Goal: Information Seeking & Learning: Learn about a topic

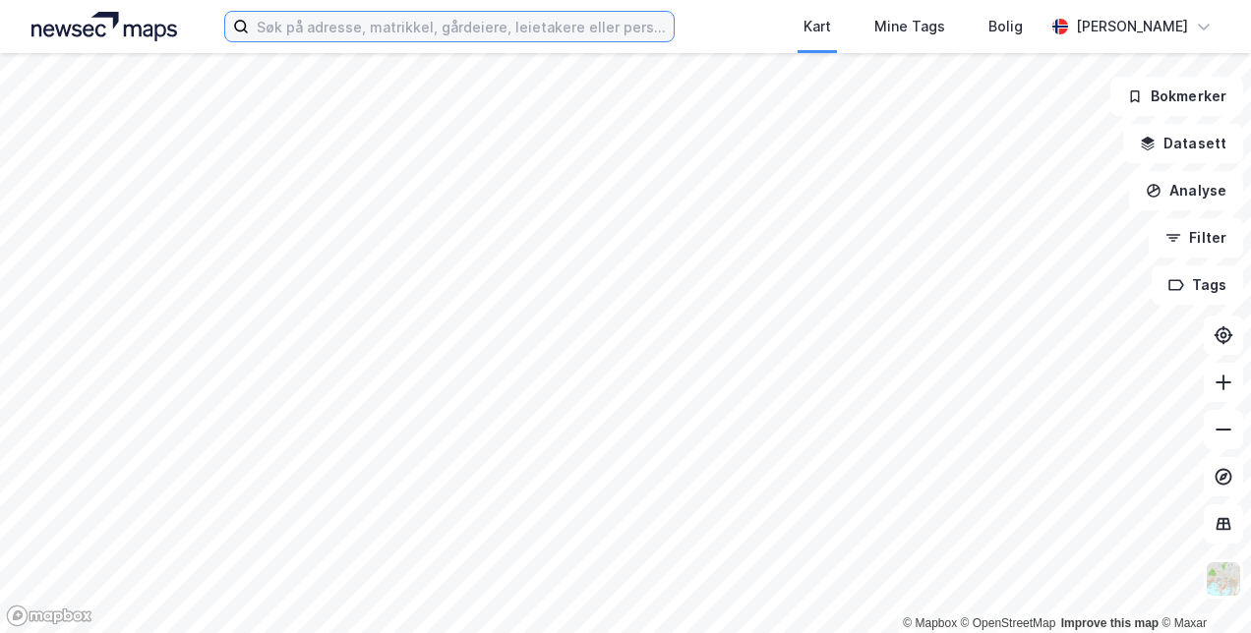
click at [336, 39] on input at bounding box center [461, 26] width 424 height 29
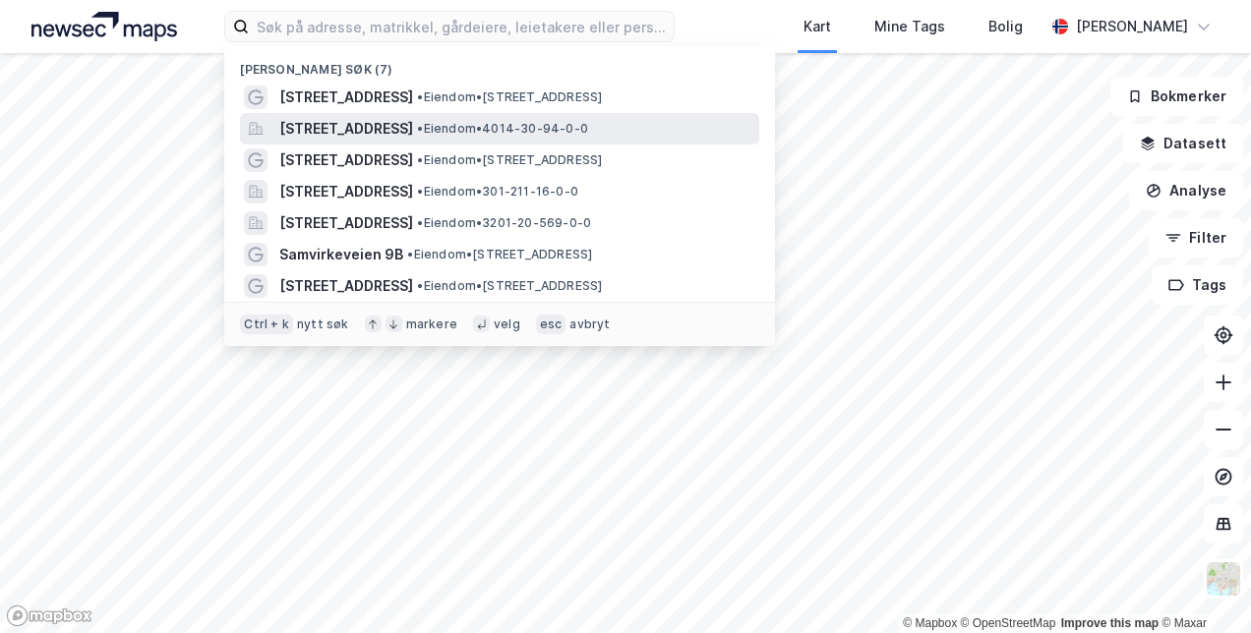
click at [413, 126] on span "[STREET_ADDRESS]" at bounding box center [346, 129] width 134 height 24
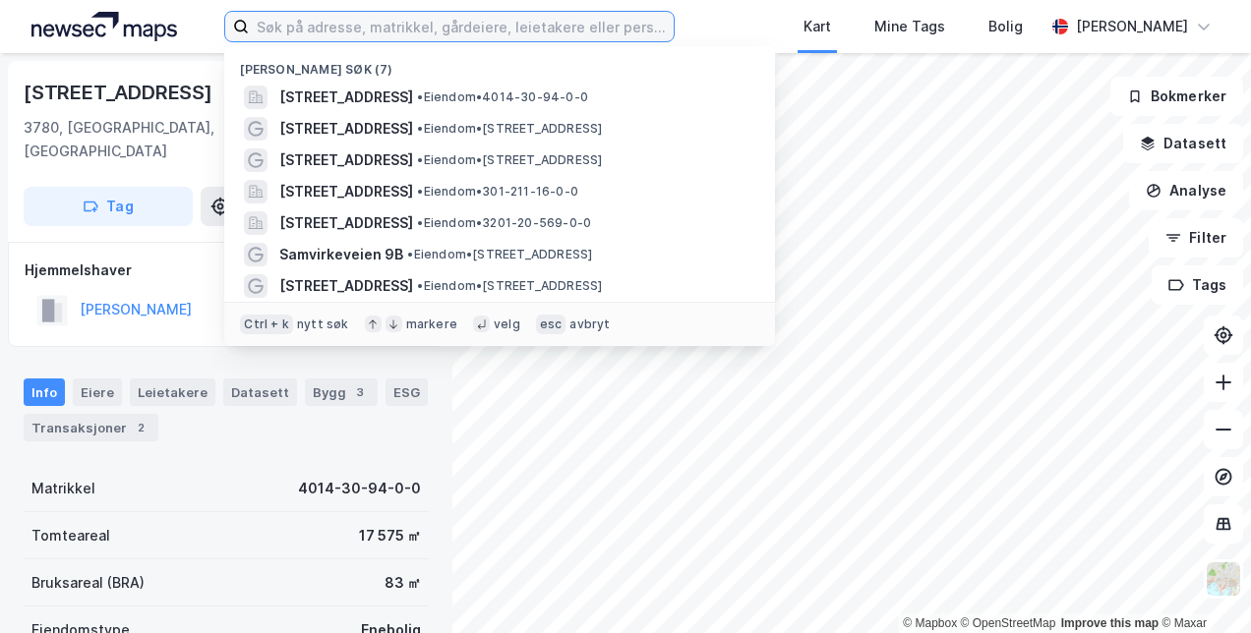
click at [521, 37] on input at bounding box center [461, 26] width 424 height 29
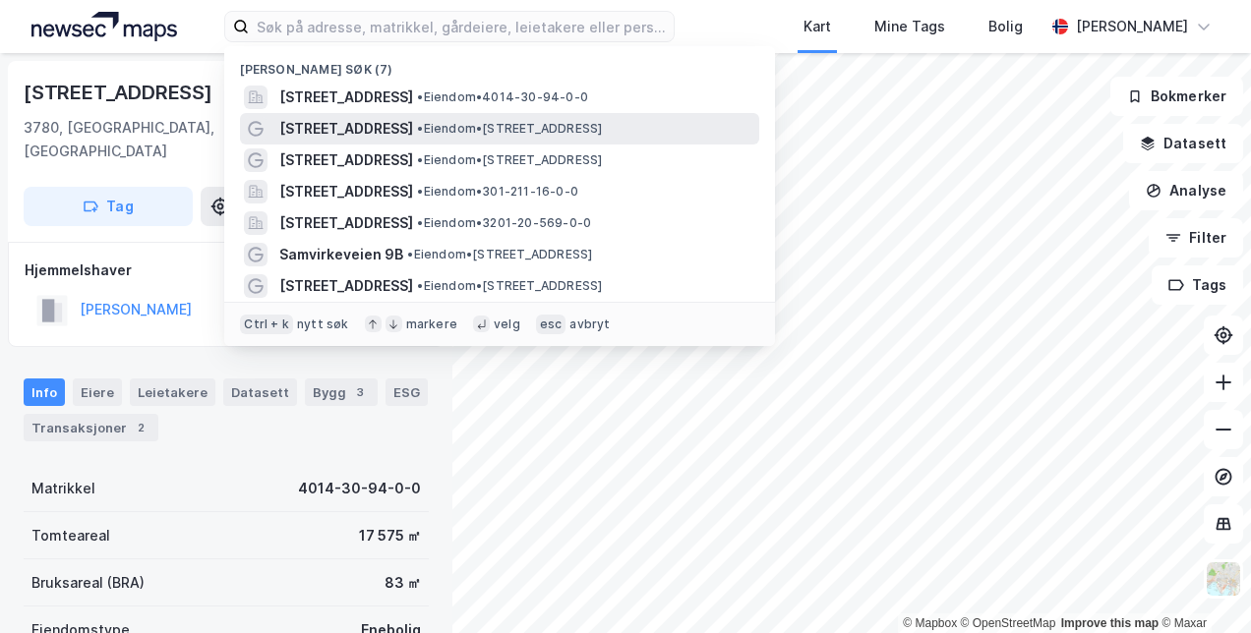
click at [359, 127] on span "[STREET_ADDRESS]" at bounding box center [346, 129] width 134 height 24
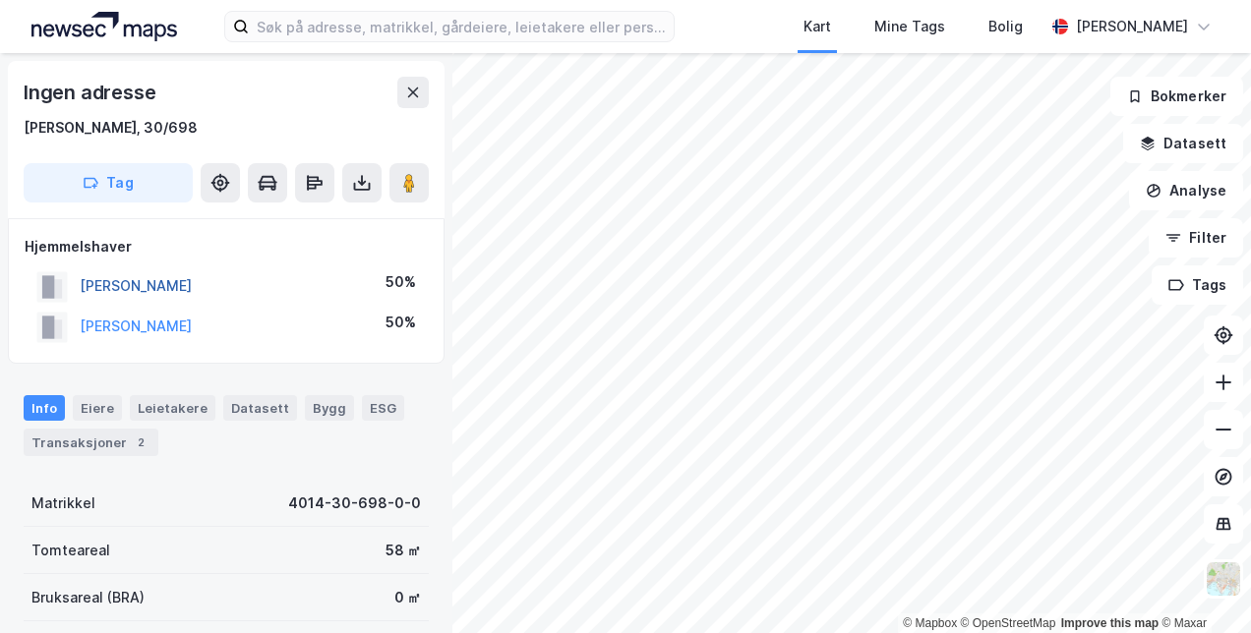
click at [0, 0] on button "[PERSON_NAME]" at bounding box center [0, 0] width 0 height 0
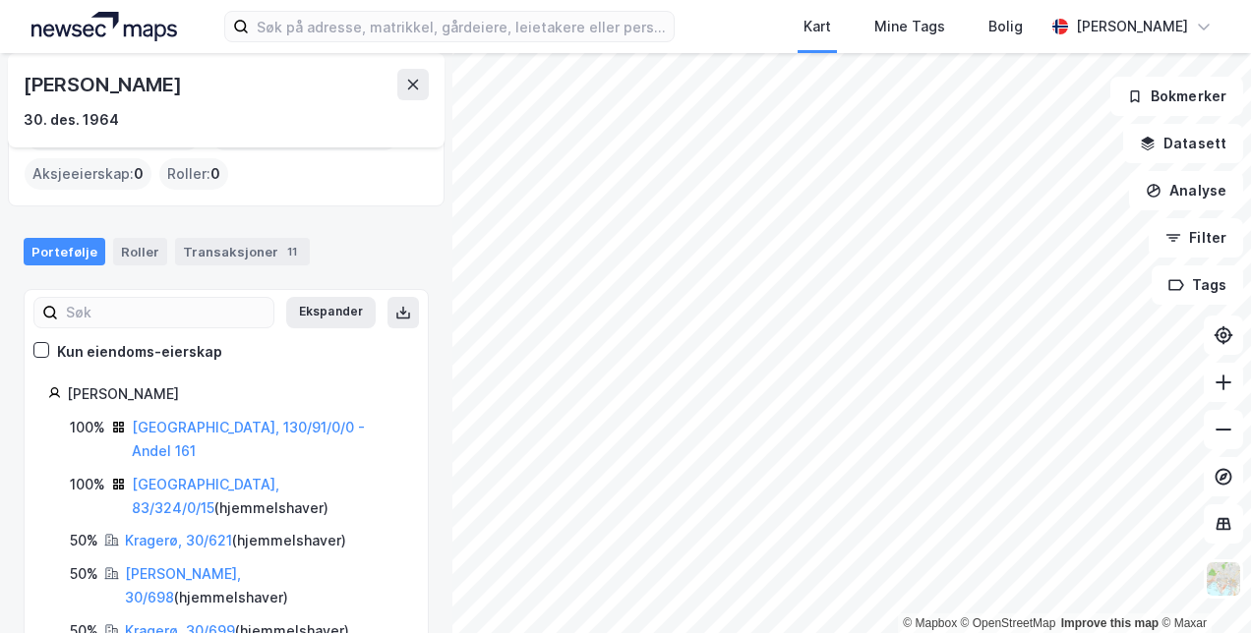
scroll to position [126, 0]
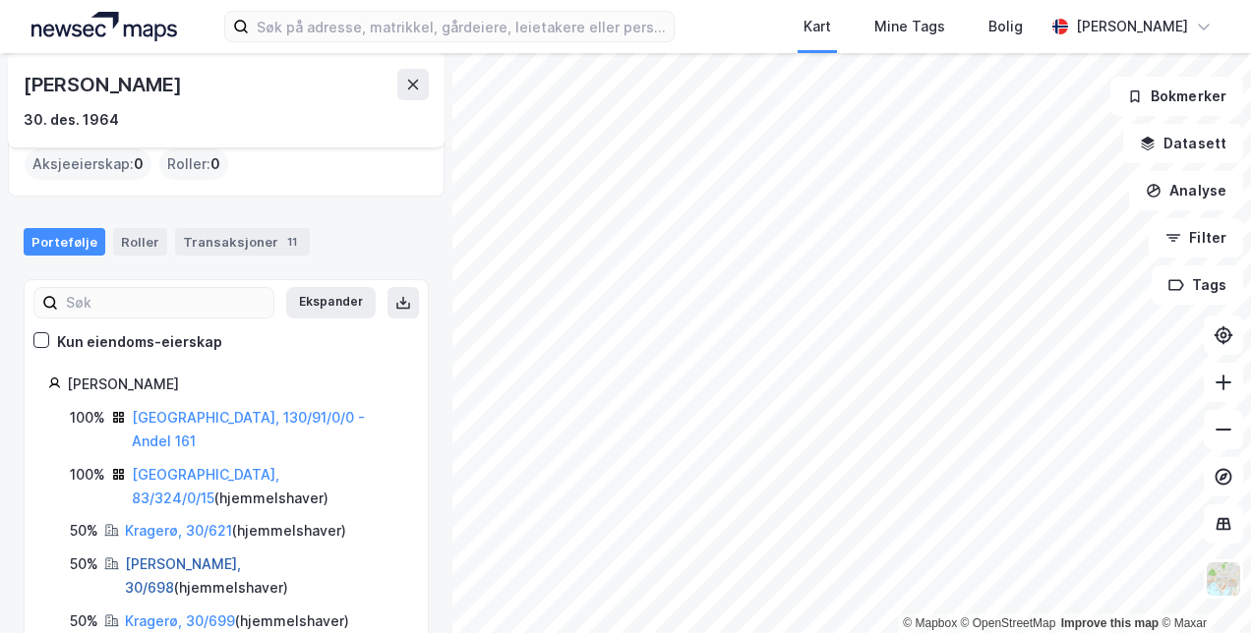
click at [150, 555] on link "[PERSON_NAME], 30/698" at bounding box center [183, 575] width 116 height 40
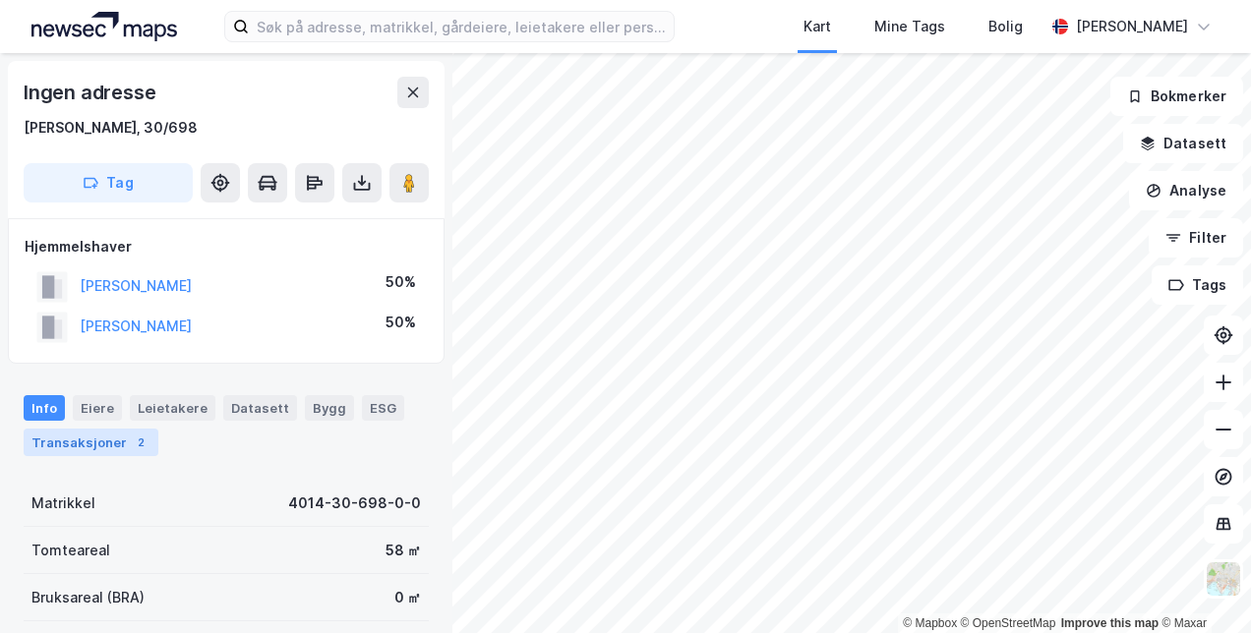
click at [89, 445] on div "Transaksjoner 2" at bounding box center [91, 443] width 135 height 28
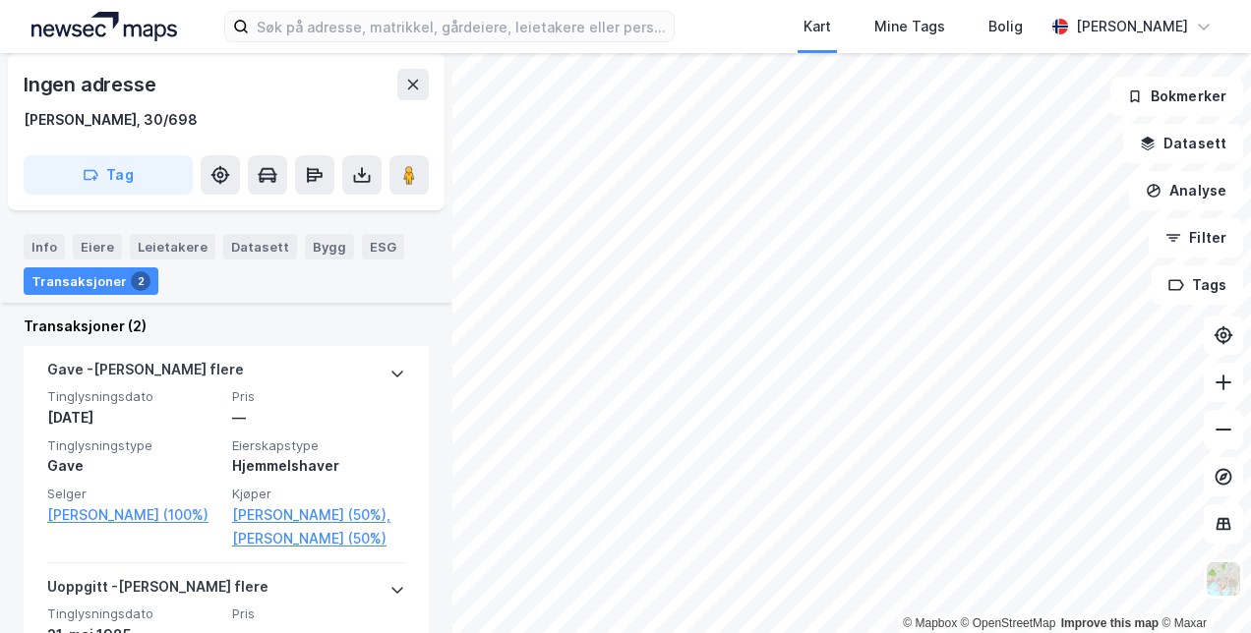
scroll to position [509, 0]
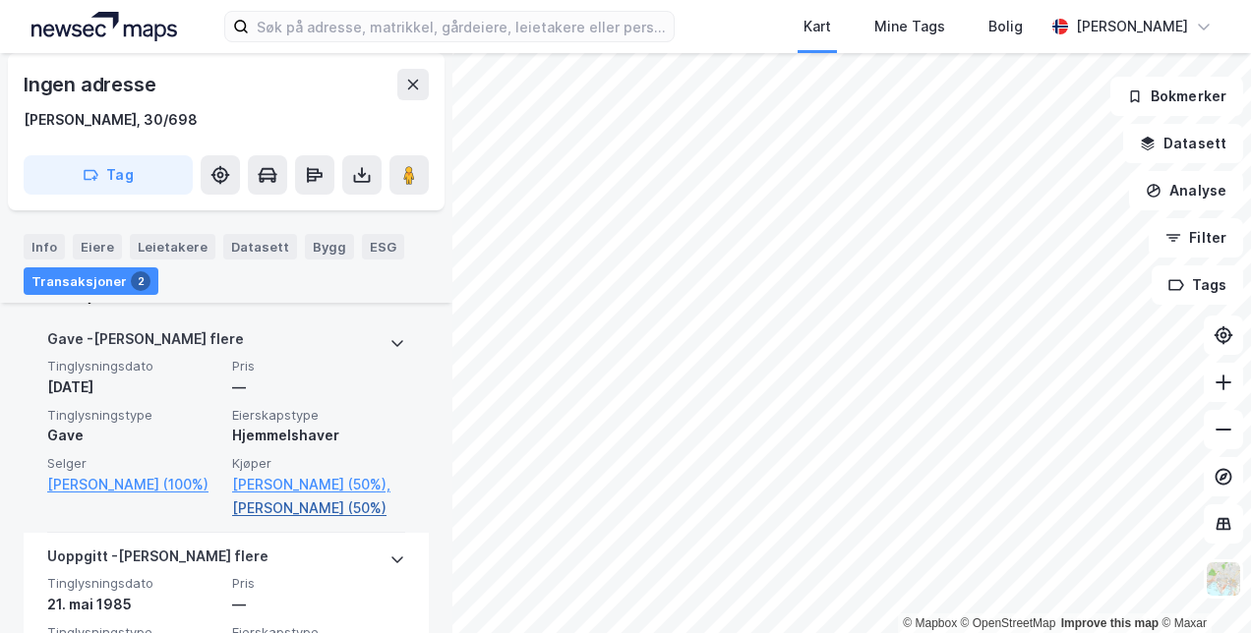
click at [303, 520] on link "[PERSON_NAME] (50%)" at bounding box center [318, 508] width 173 height 24
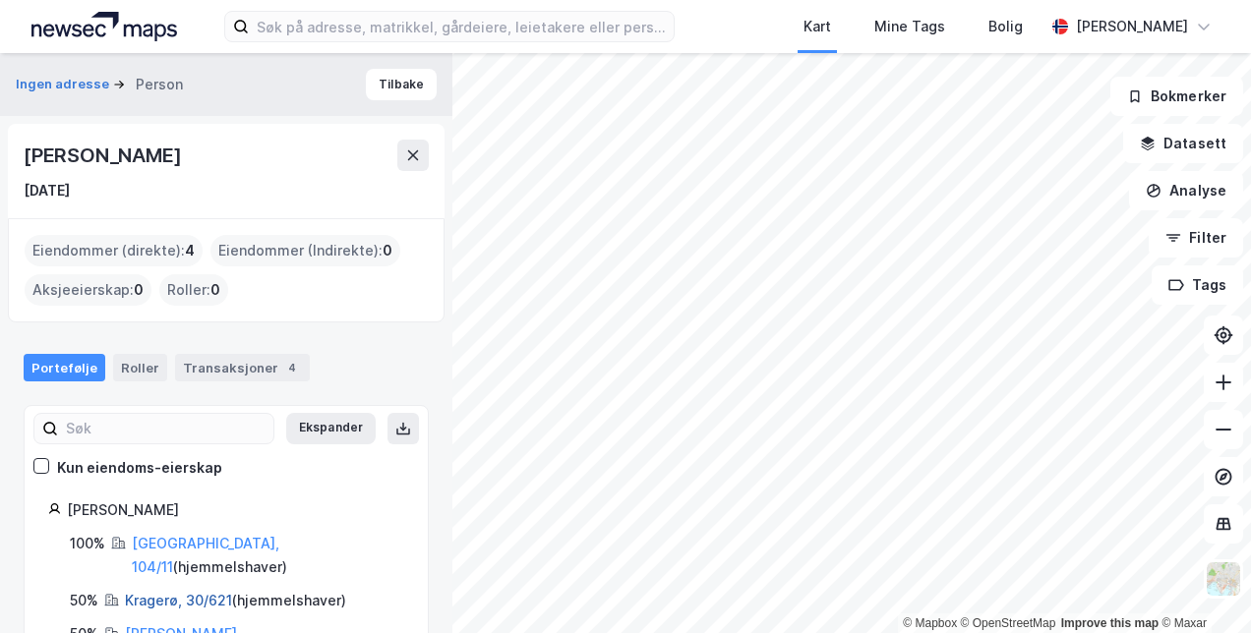
click at [184, 592] on link "Kragerø, 30/621" at bounding box center [178, 600] width 107 height 17
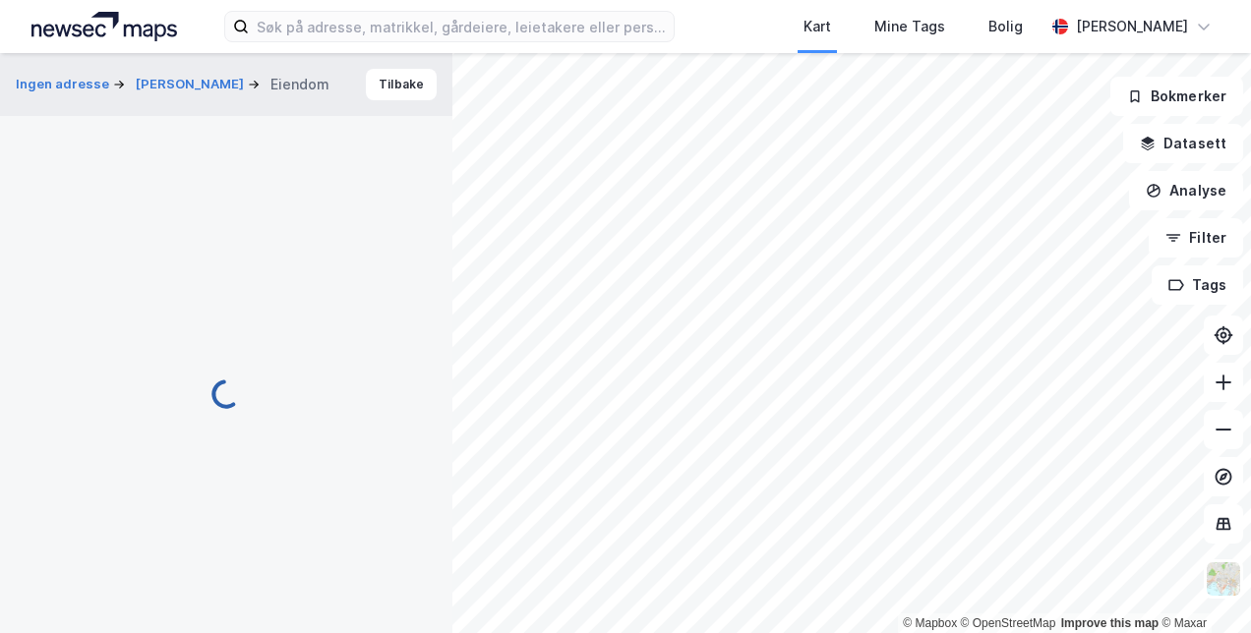
scroll to position [509, 0]
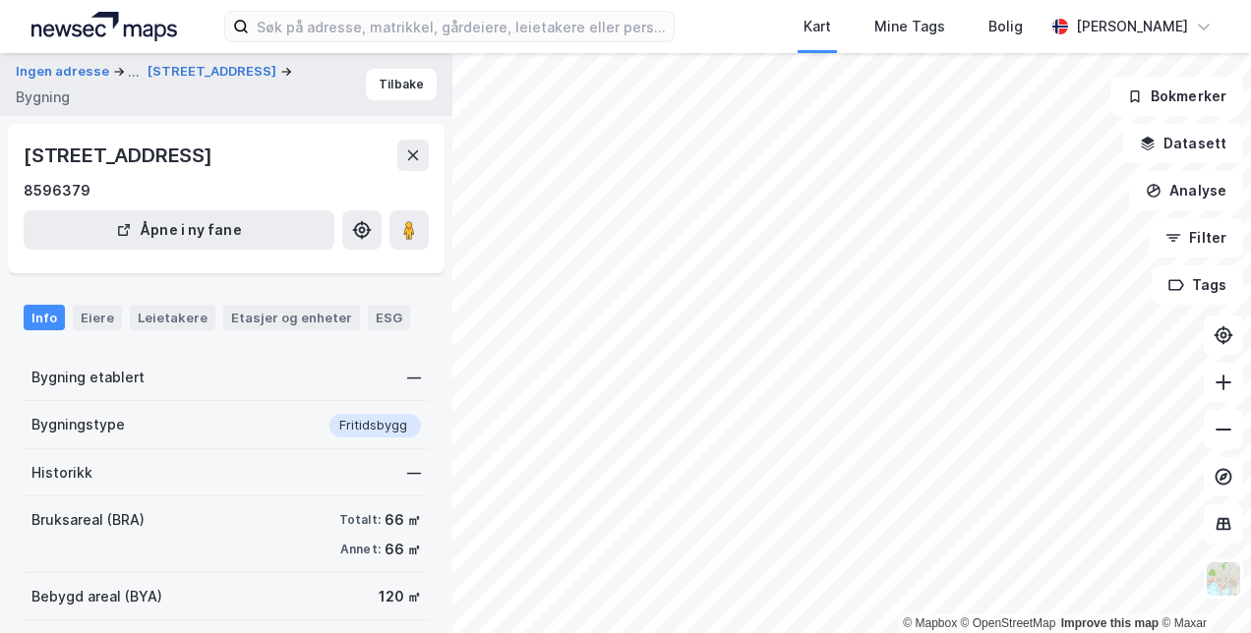
scroll to position [155, 0]
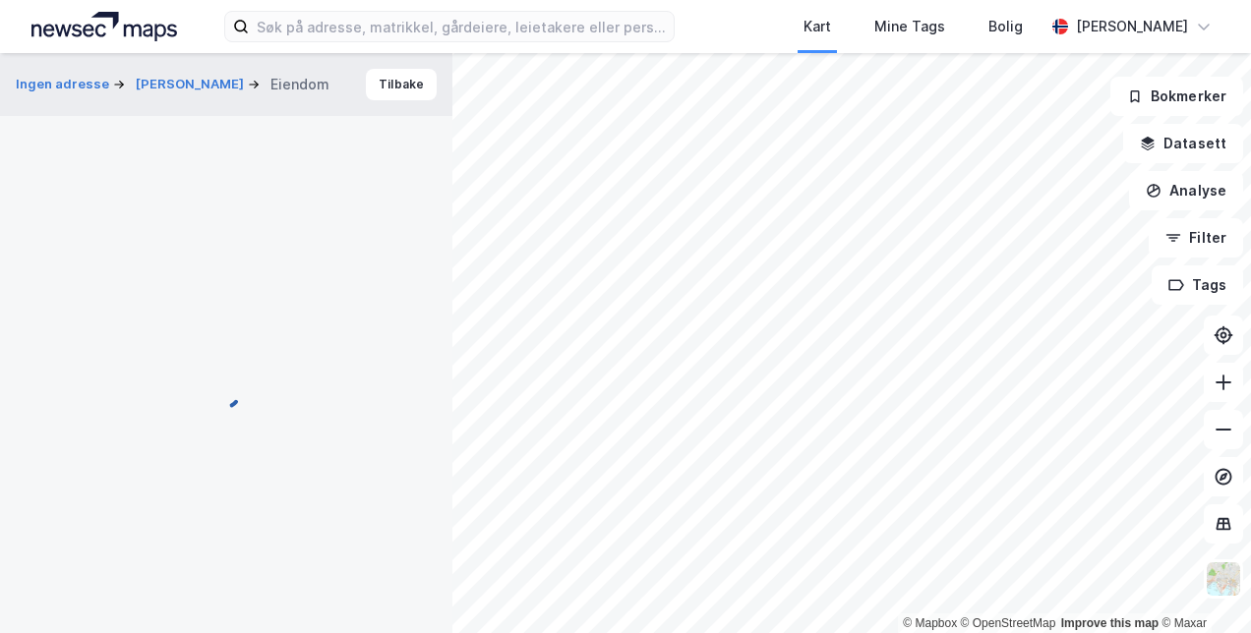
scroll to position [155, 0]
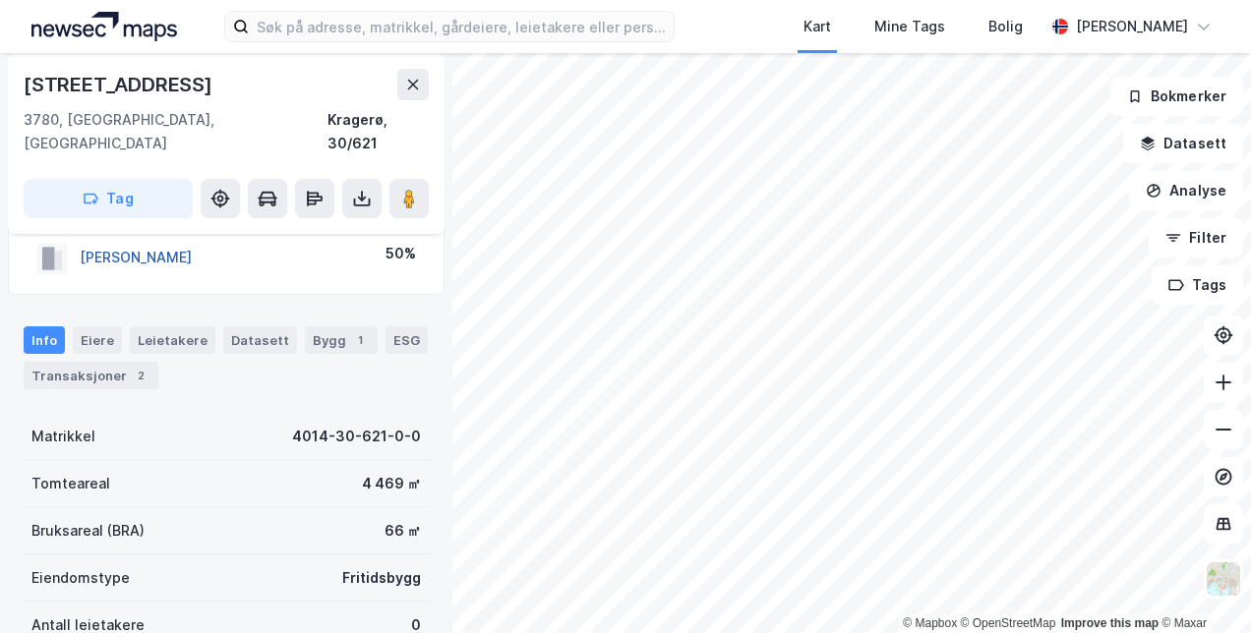
click at [0, 0] on button "[PERSON_NAME]" at bounding box center [0, 0] width 0 height 0
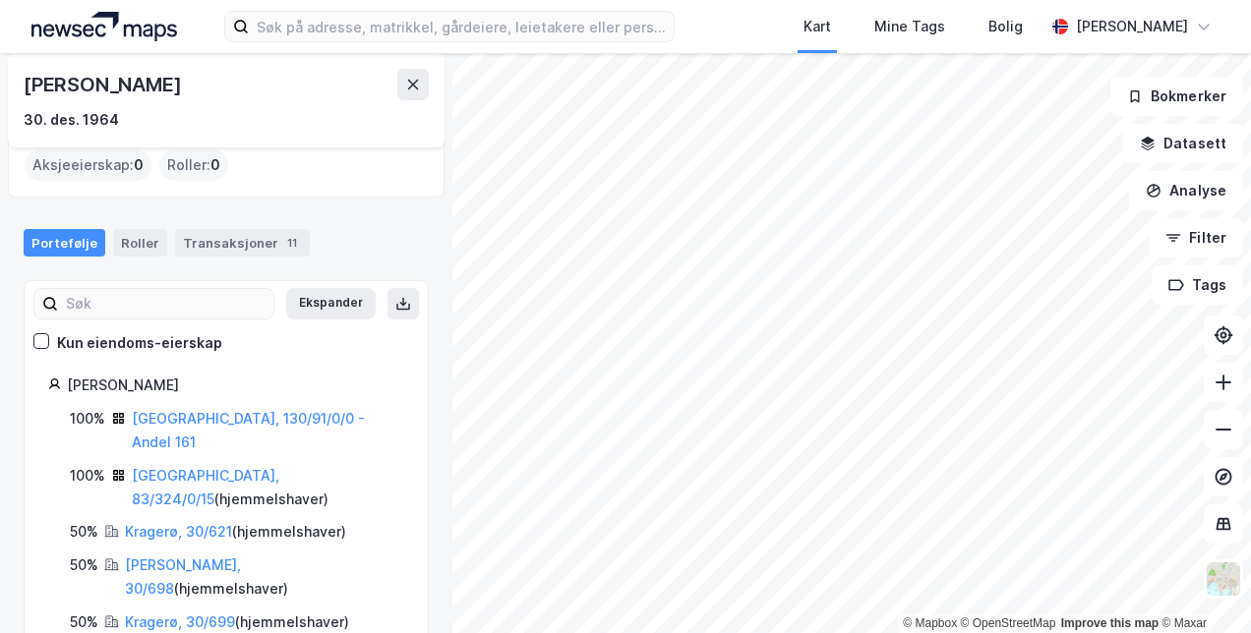
scroll to position [126, 0]
click at [130, 233] on div "Roller" at bounding box center [140, 242] width 54 height 28
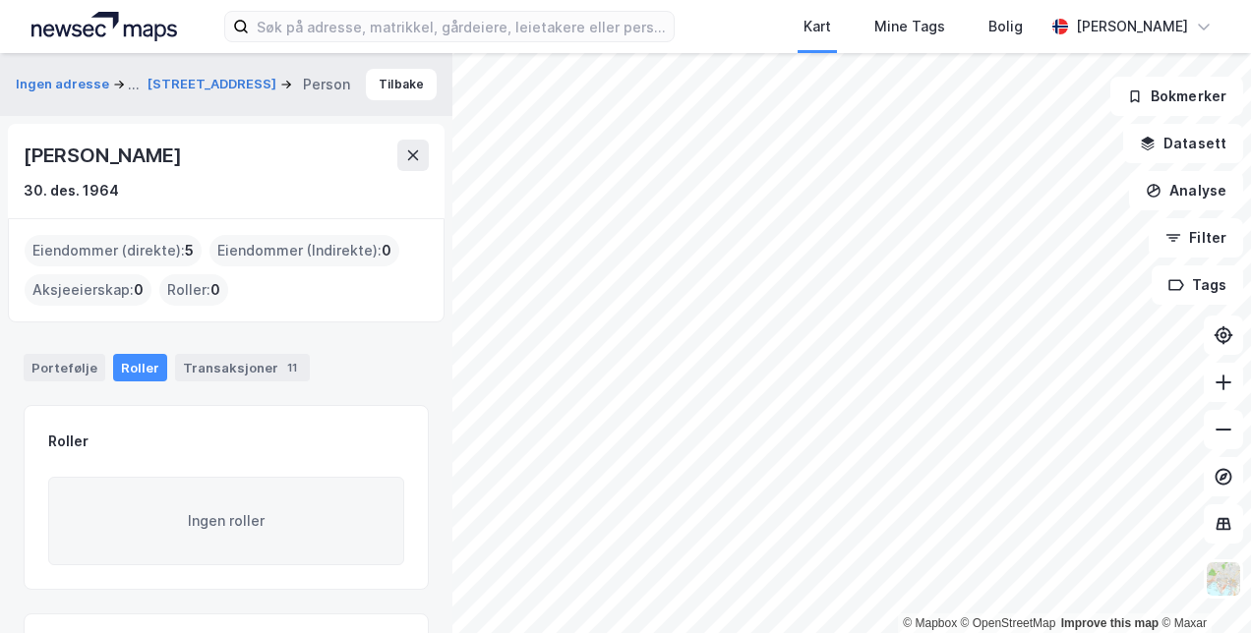
click at [69, 254] on div "Eiendommer (direkte) : 5" at bounding box center [113, 250] width 177 height 31
click at [76, 81] on button "Ingen adresse" at bounding box center [64, 85] width 97 height 24
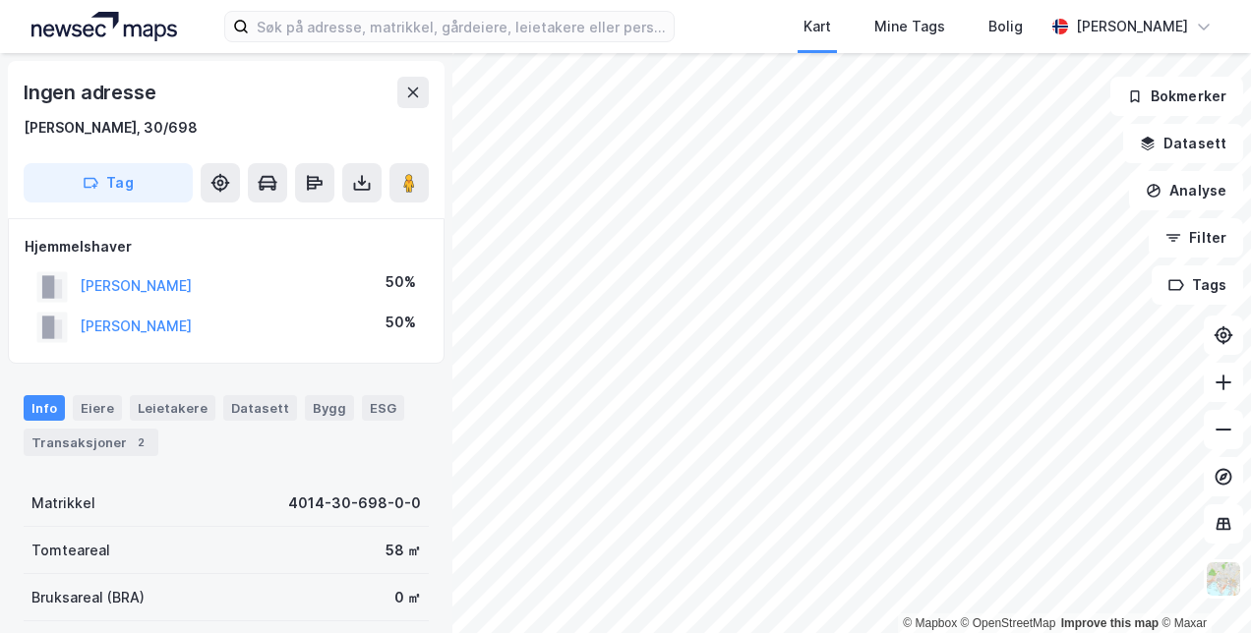
scroll to position [155, 0]
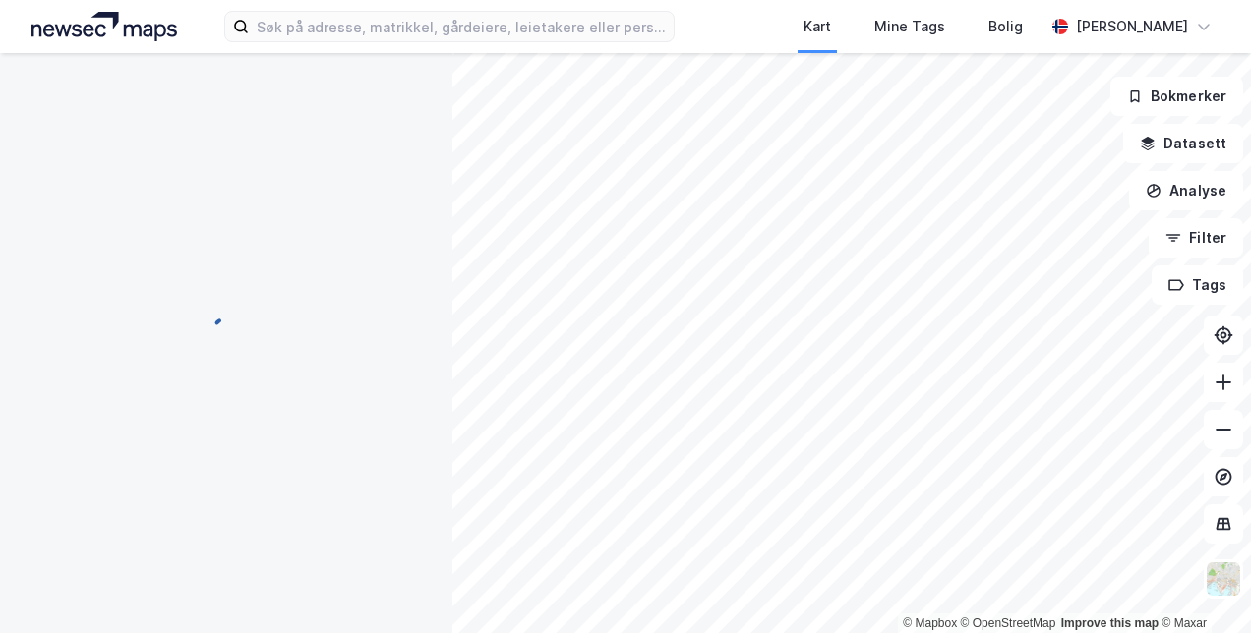
scroll to position [155, 0]
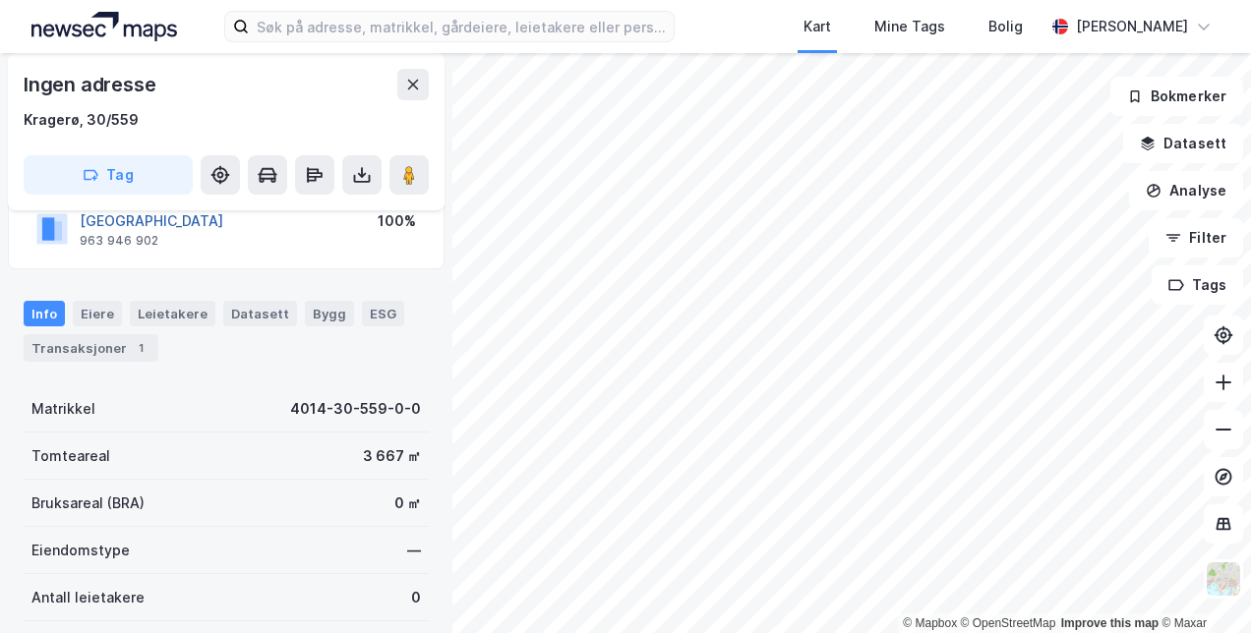
click at [0, 0] on button "[GEOGRAPHIC_DATA]" at bounding box center [0, 0] width 0 height 0
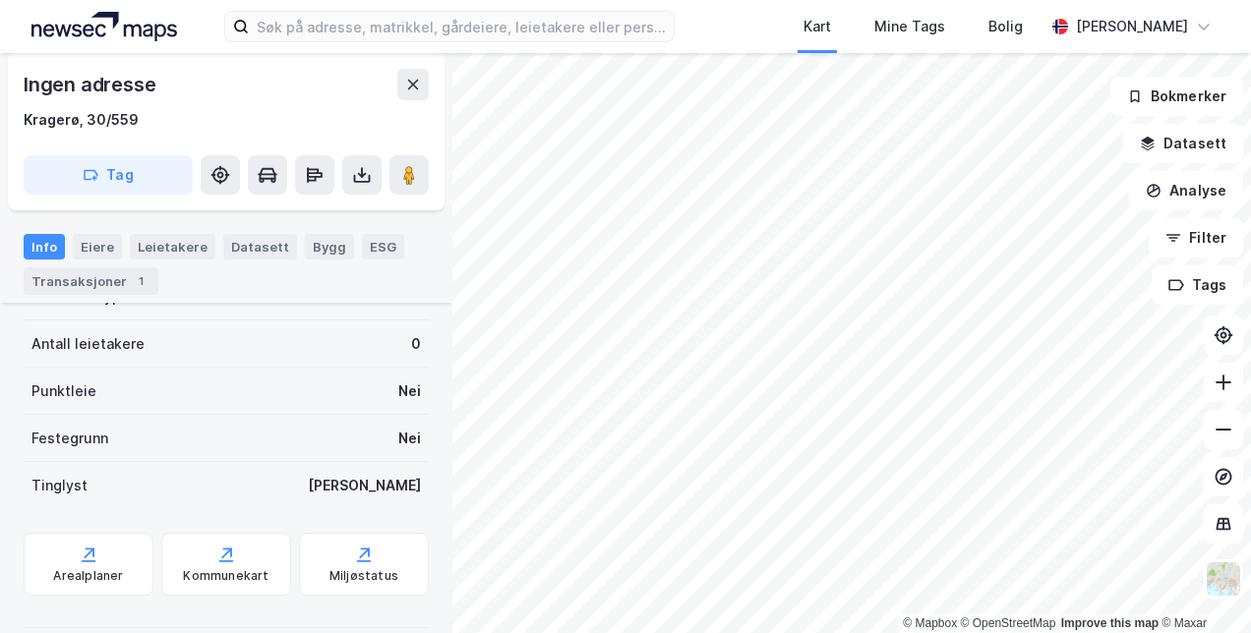
scroll to position [435, 0]
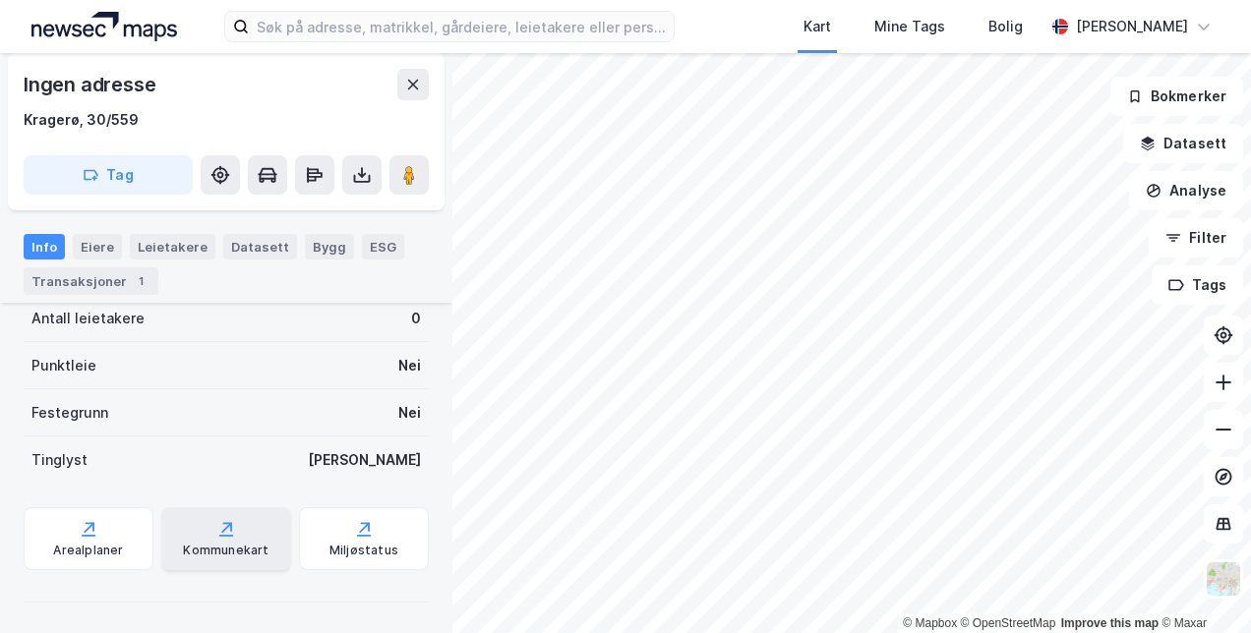
click at [216, 527] on icon at bounding box center [226, 529] width 20 height 20
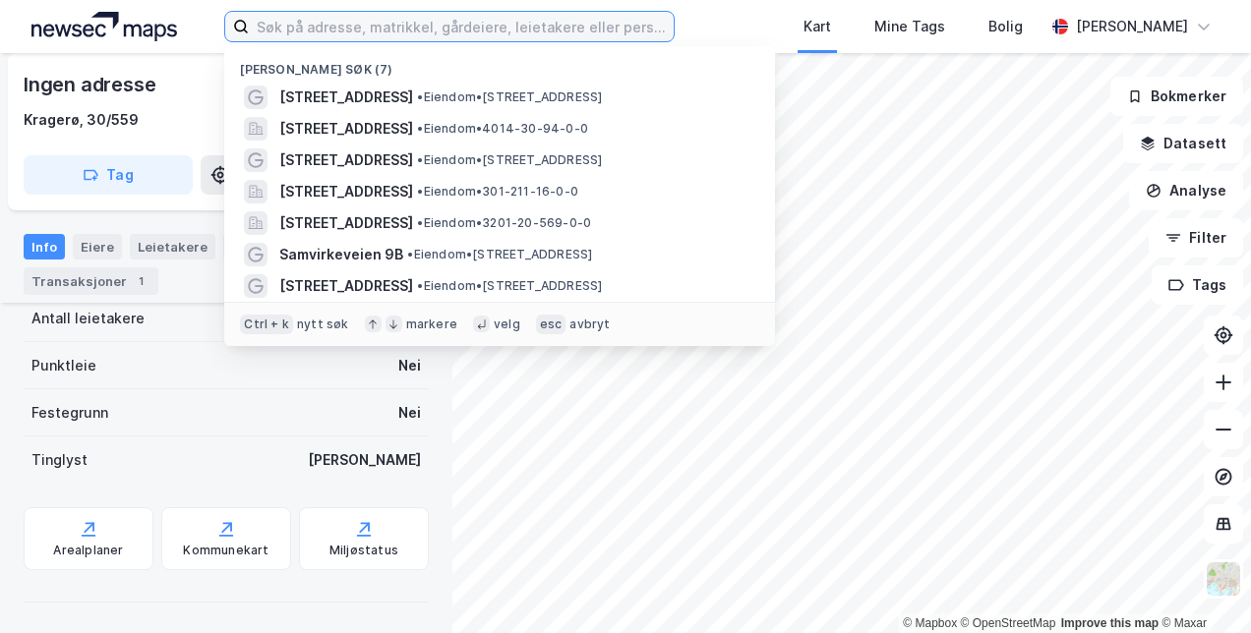
click at [371, 26] on input at bounding box center [461, 26] width 424 height 29
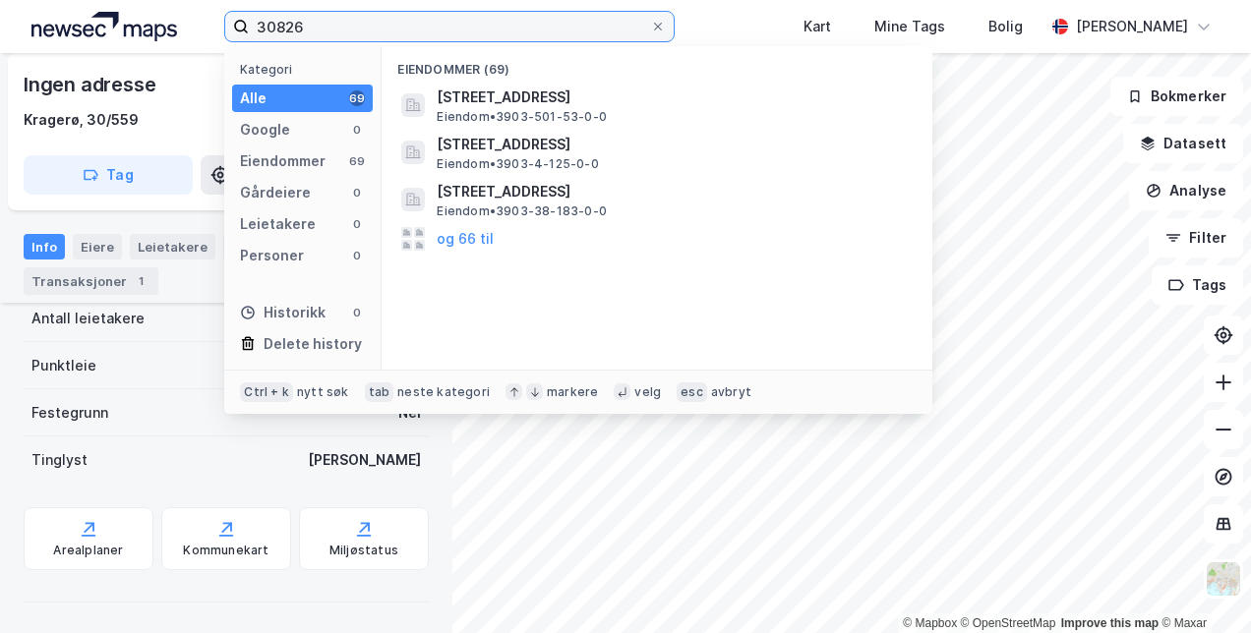
click at [271, 27] on input "30826" at bounding box center [449, 26] width 400 height 29
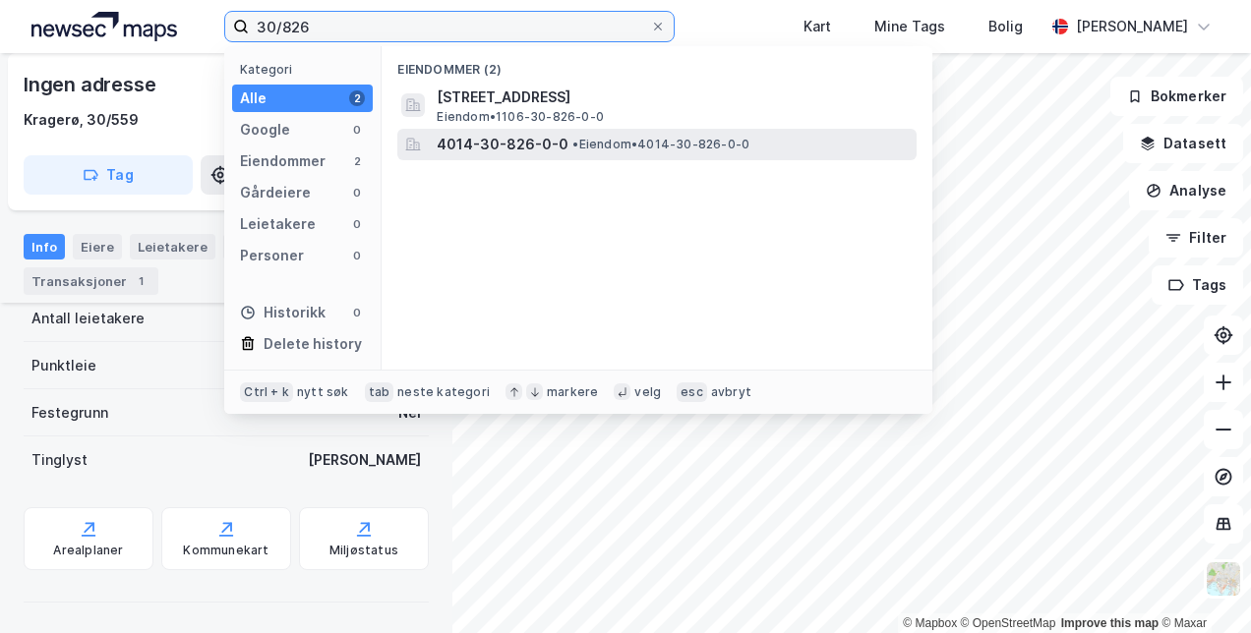
type input "30/826"
click at [506, 147] on span "4014-30-826-0-0" at bounding box center [503, 145] width 132 height 24
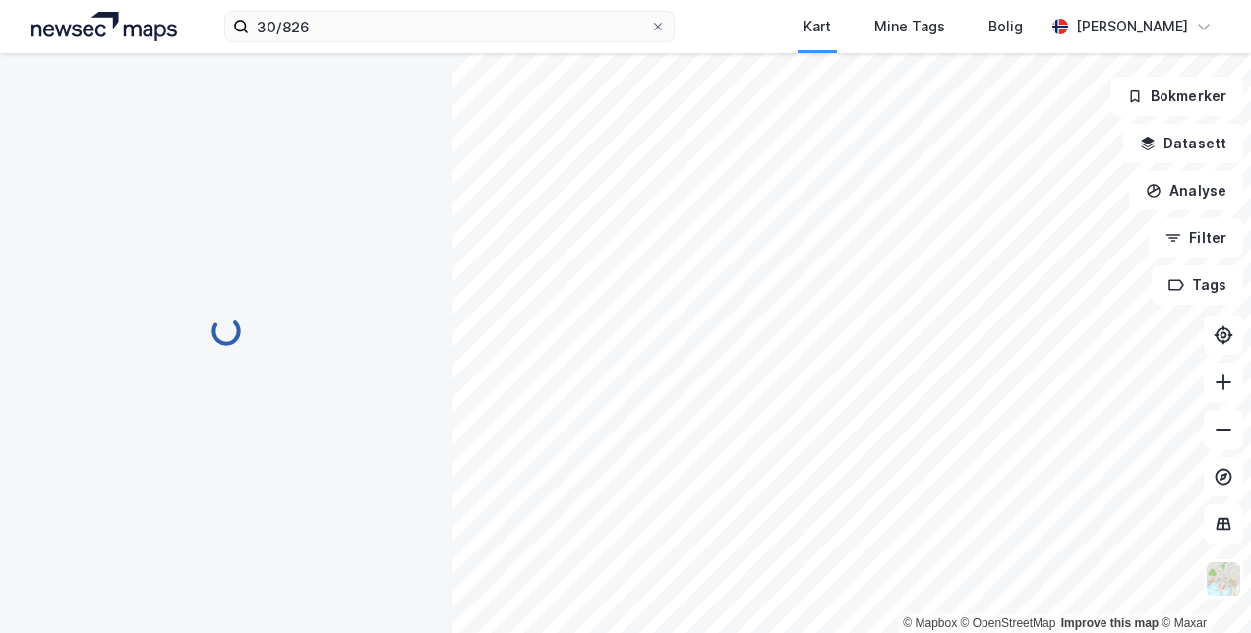
scroll to position [429, 0]
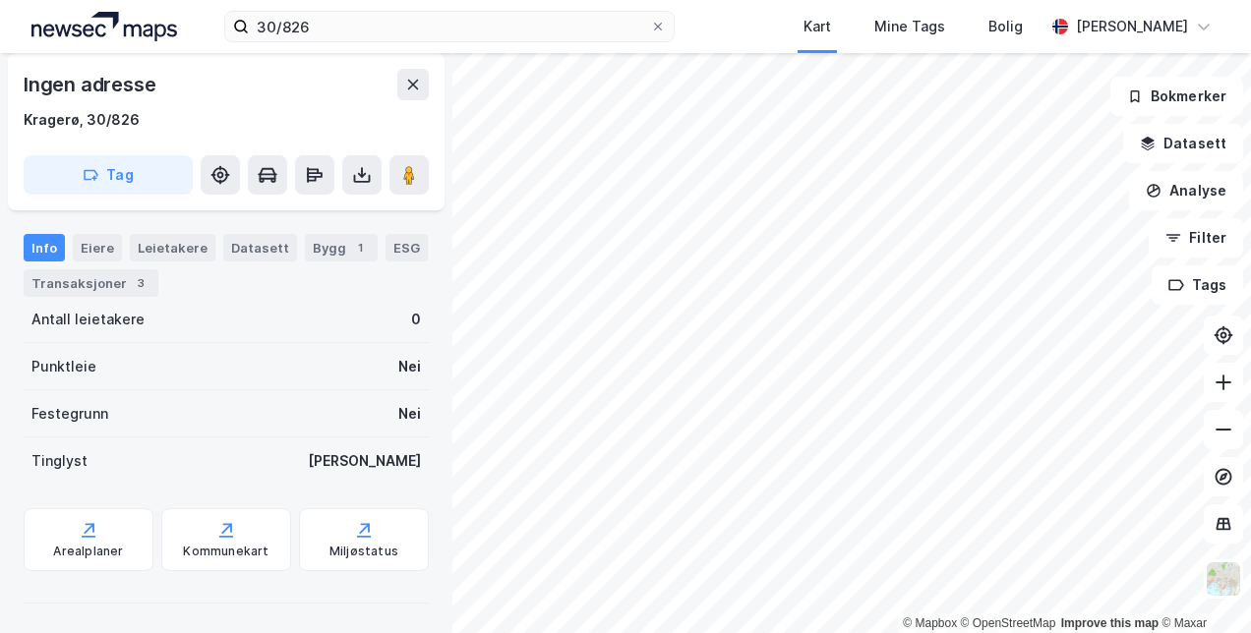
click at [55, 460] on div "Tinglyst" at bounding box center [59, 461] width 56 height 24
click at [79, 283] on div "Transaksjoner 3" at bounding box center [91, 283] width 135 height 28
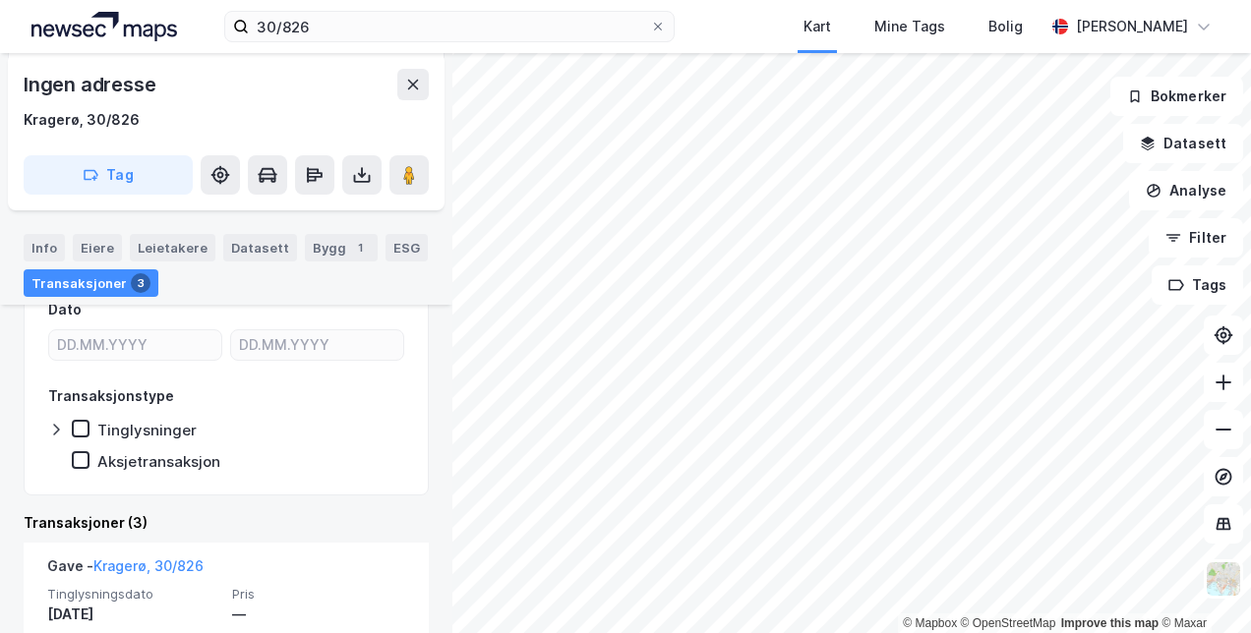
scroll to position [330, 0]
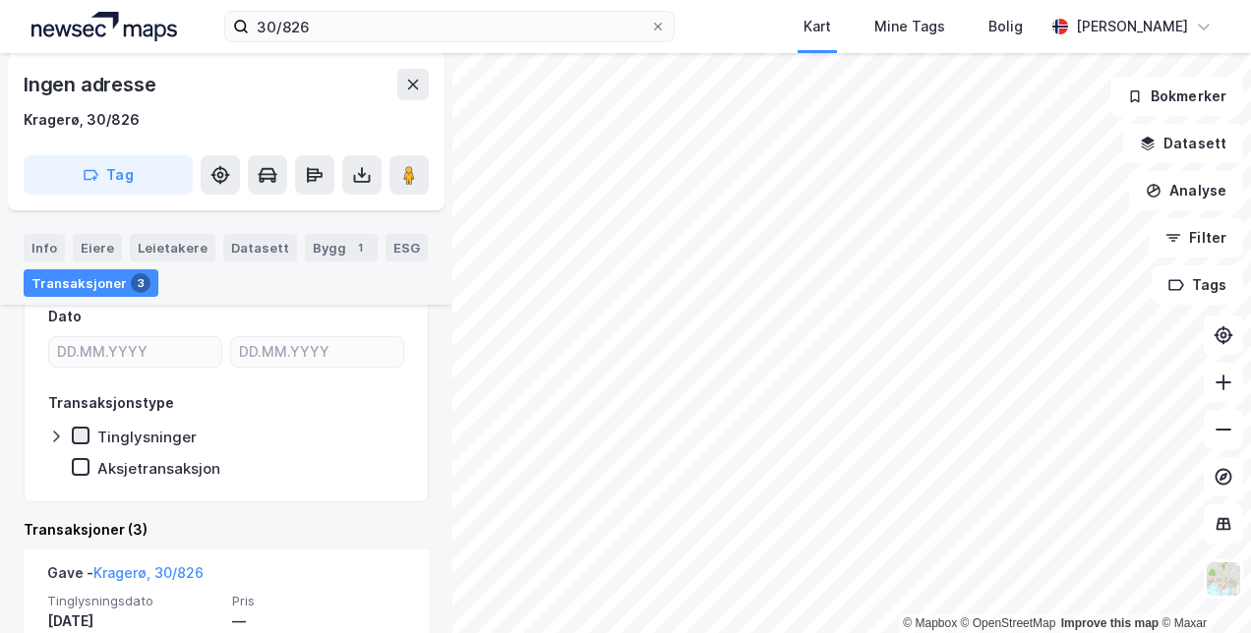
click at [84, 434] on icon at bounding box center [81, 436] width 14 height 14
click at [328, 244] on div "Bygg 1" at bounding box center [341, 248] width 73 height 28
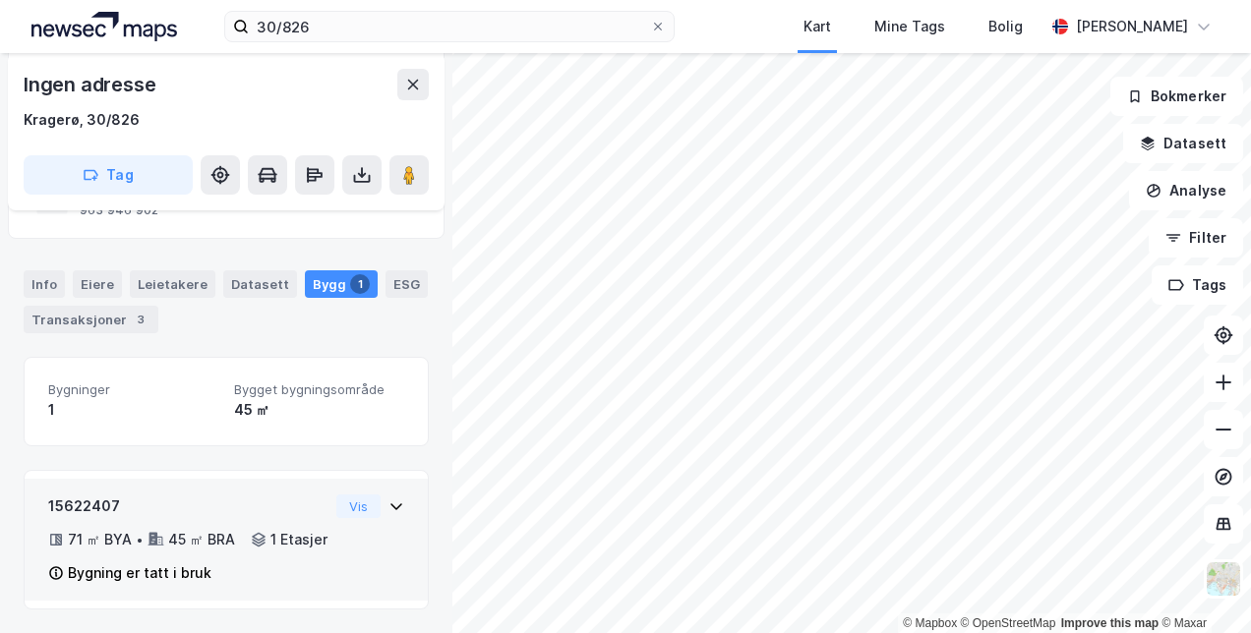
click at [128, 575] on div "Bygning er tatt i bruk" at bounding box center [140, 573] width 144 height 24
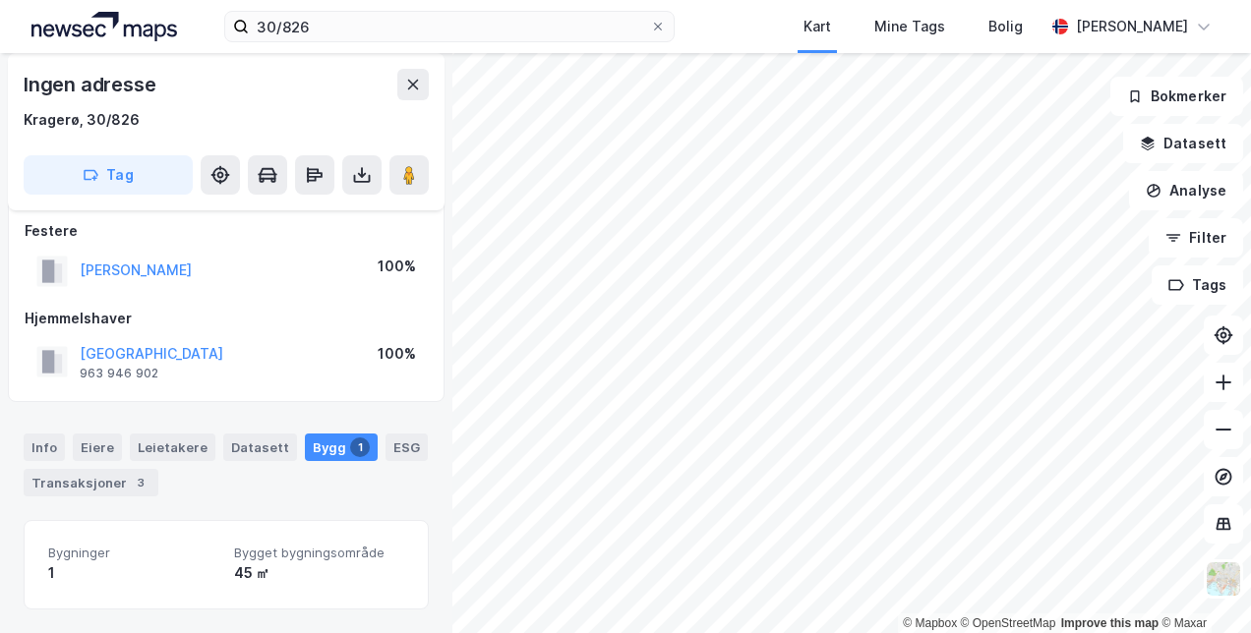
scroll to position [0, 0]
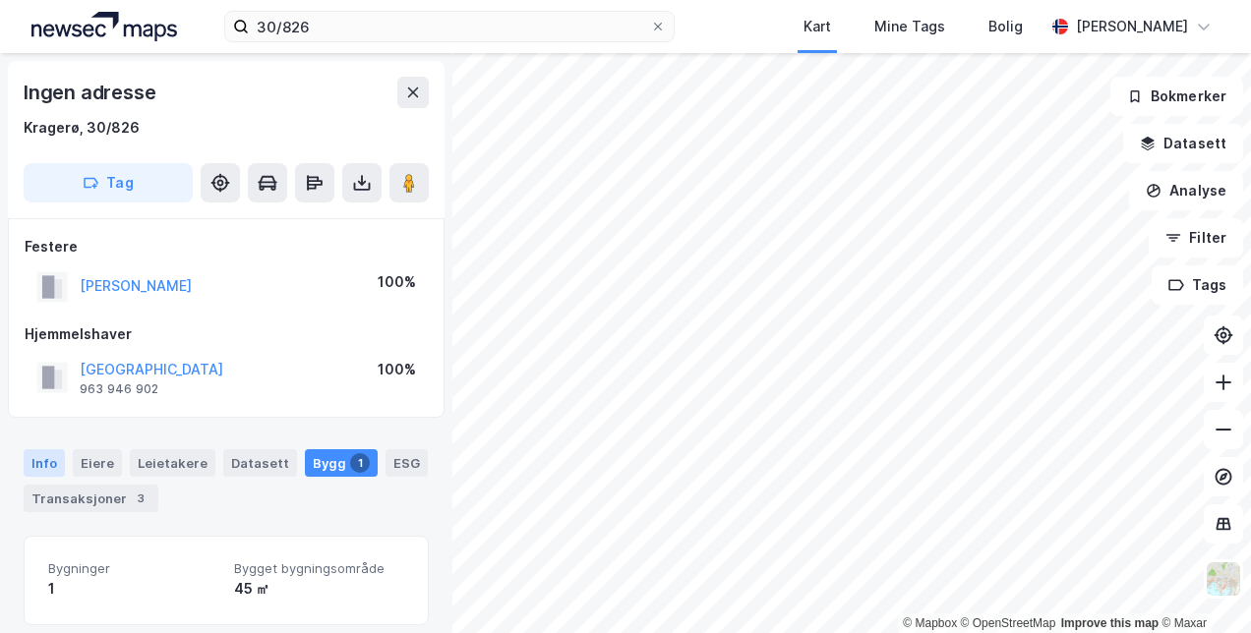
click at [36, 462] on div "Info" at bounding box center [44, 463] width 41 height 28
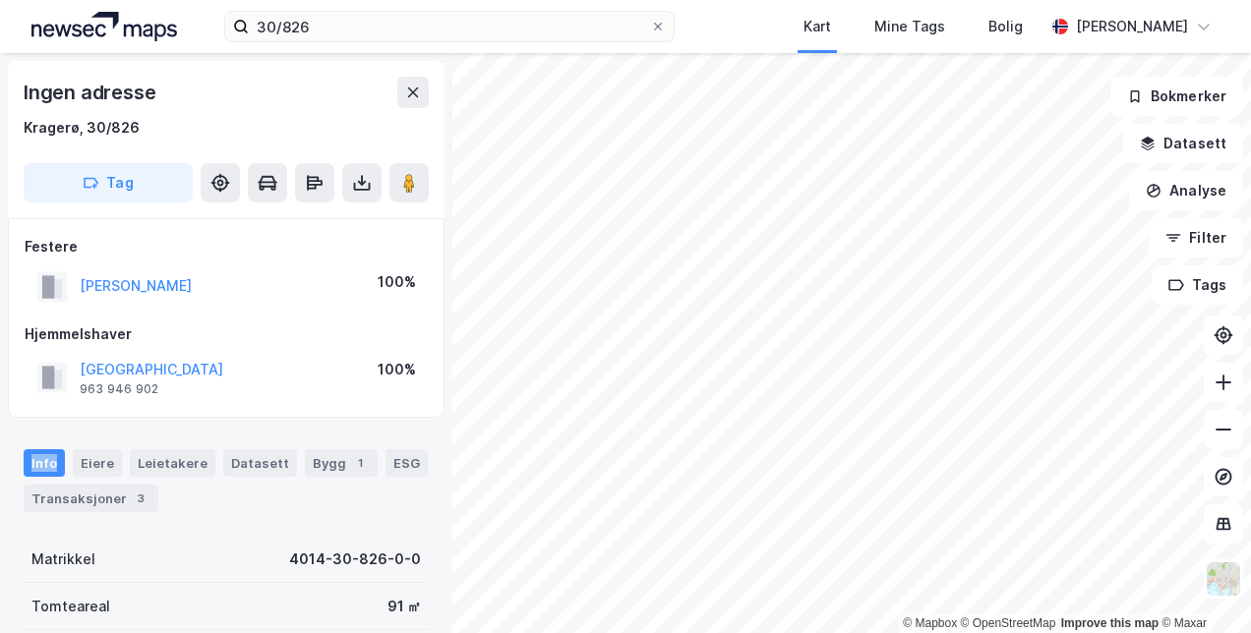
click at [36, 462] on div "Info" at bounding box center [44, 463] width 41 height 28
click at [100, 465] on div "Eiere" at bounding box center [97, 463] width 49 height 28
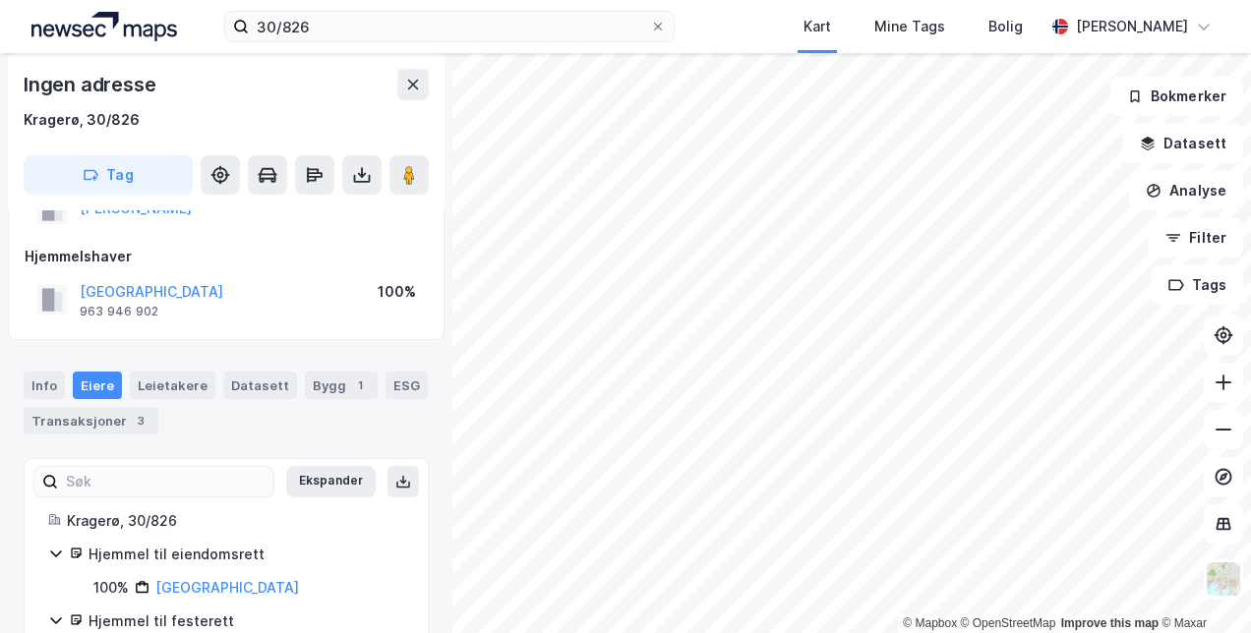
scroll to position [158, 0]
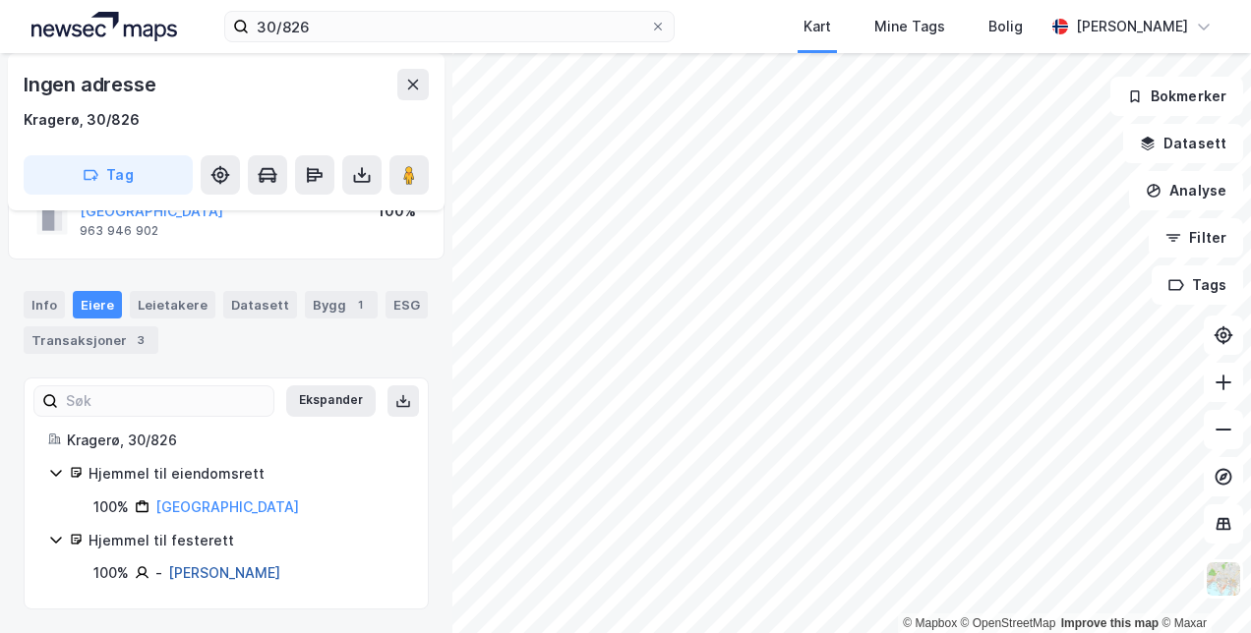
click at [181, 571] on link "[PERSON_NAME]" at bounding box center [224, 572] width 112 height 17
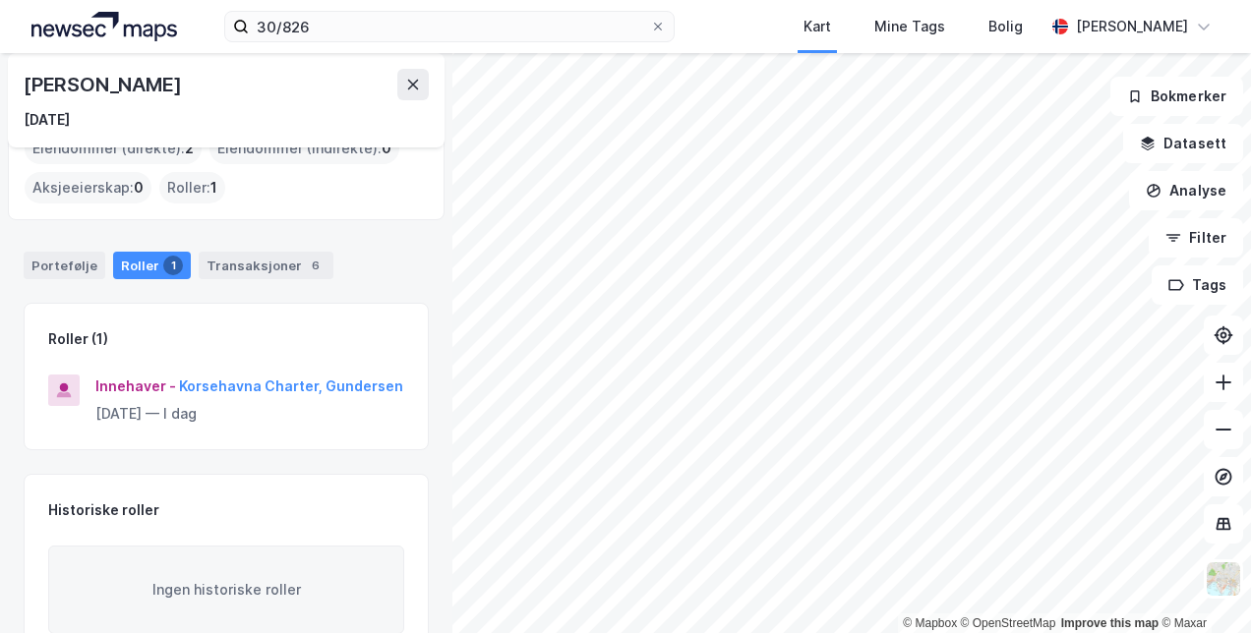
scroll to position [95, 0]
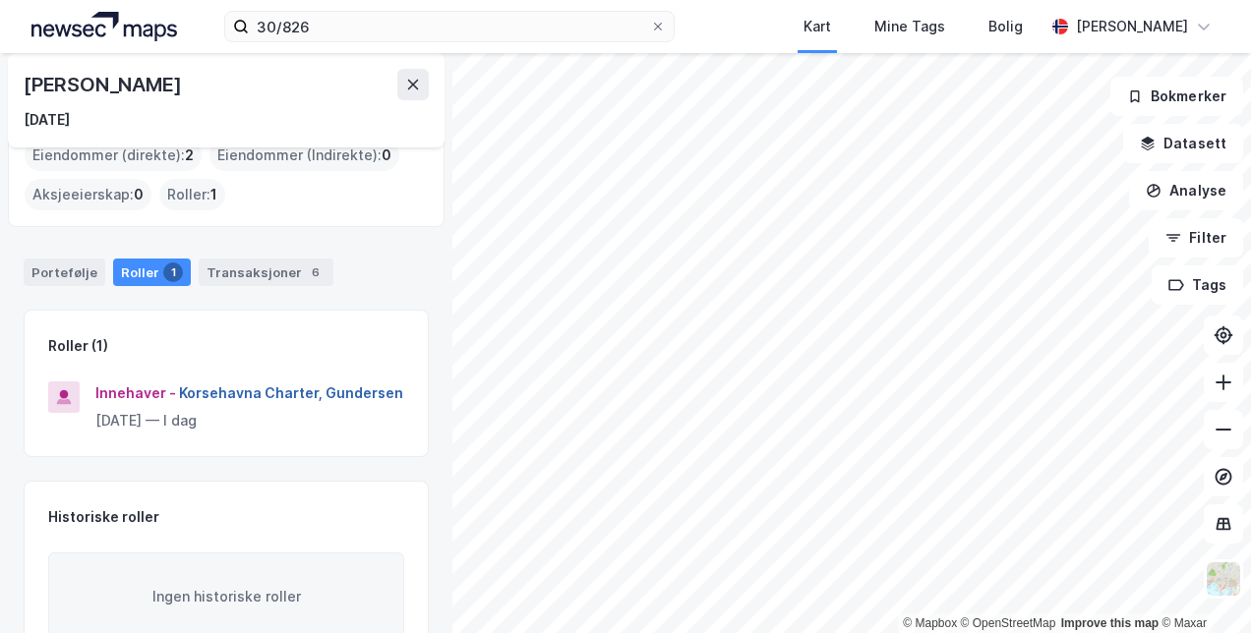
click at [0, 0] on button "Korsehavna Charter, Gundersen" at bounding box center [0, 0] width 0 height 0
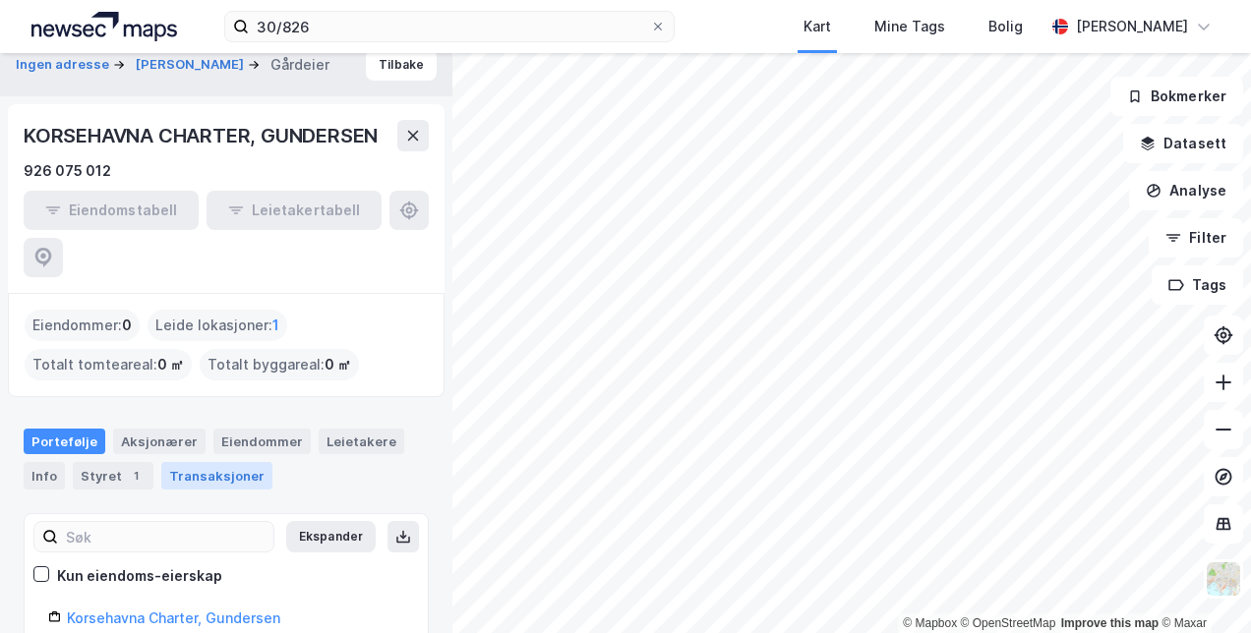
scroll to position [27, 0]
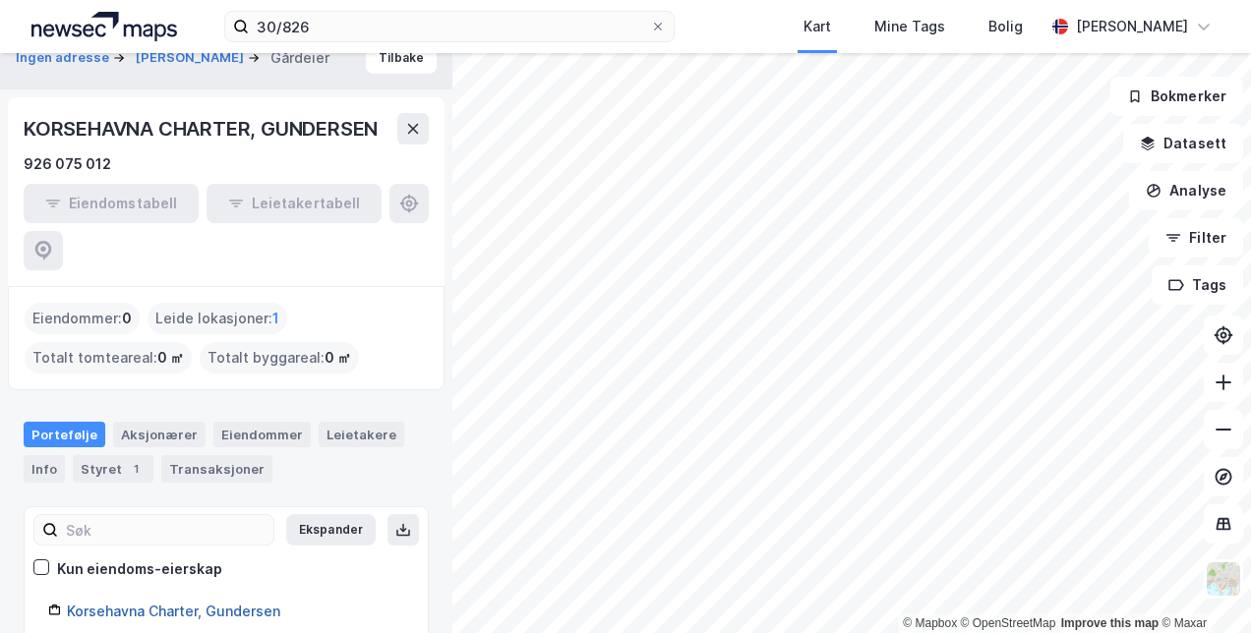
click at [103, 603] on link "Korsehavna Charter, Gundersen" at bounding box center [173, 611] width 213 height 17
click at [127, 603] on link "Korsehavna Charter, Gundersen" at bounding box center [173, 611] width 213 height 17
click at [117, 455] on div "Styret 1" at bounding box center [113, 469] width 81 height 28
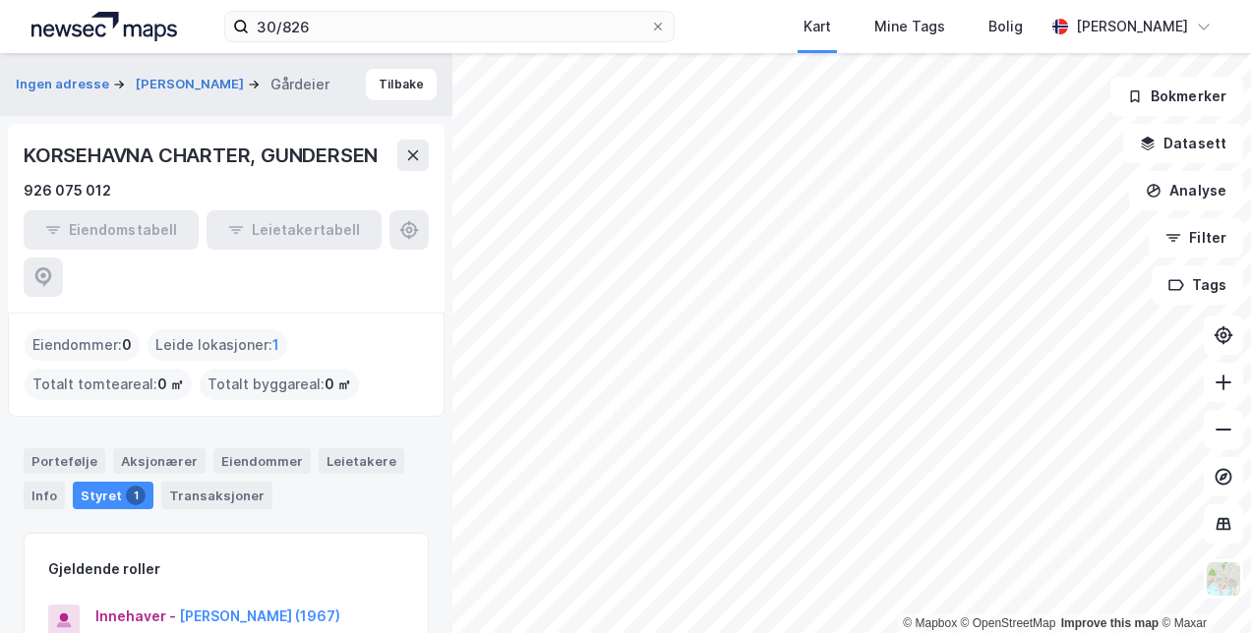
click at [244, 152] on div "KORSEHAVNA CHARTER, GUNDERSEN" at bounding box center [203, 155] width 358 height 31
click at [394, 83] on button "Tilbake" at bounding box center [401, 84] width 71 height 31
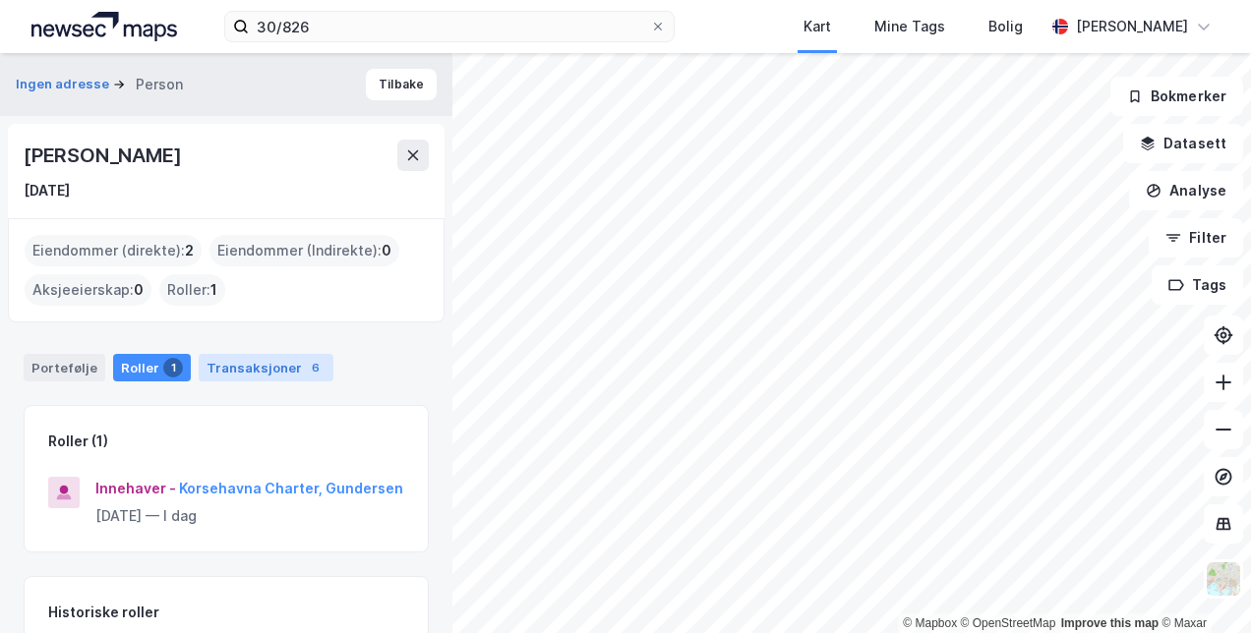
click at [259, 364] on div "Transaksjoner 6" at bounding box center [266, 368] width 135 height 28
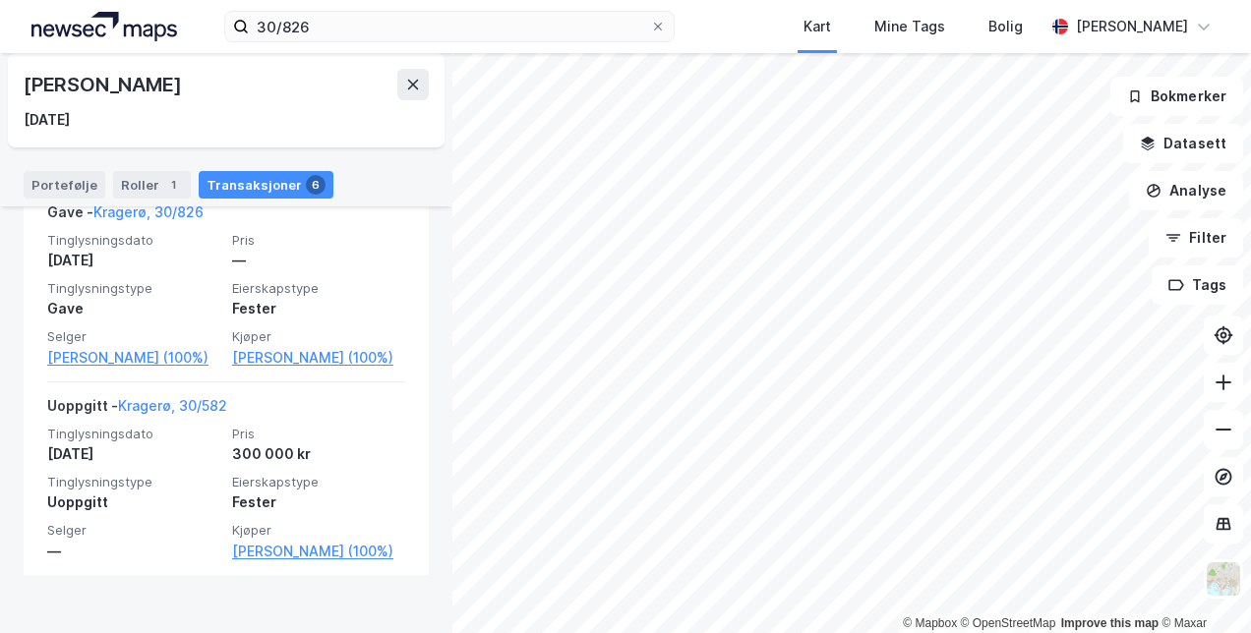
scroll to position [1783, 0]
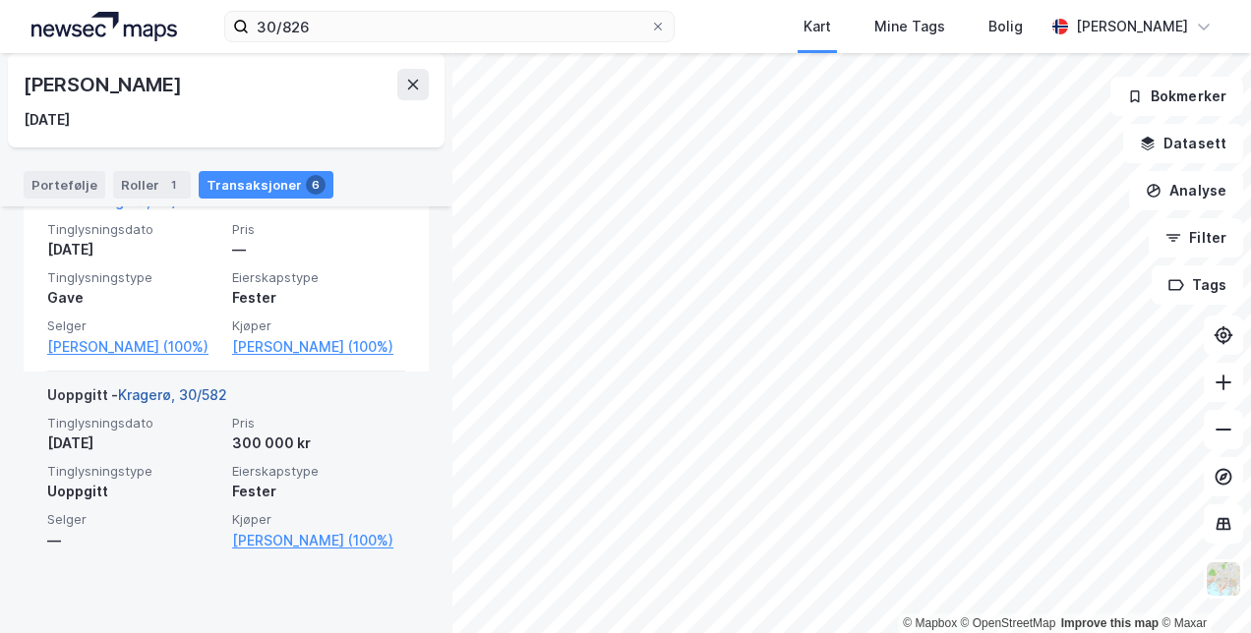
click at [206, 403] on link "Kragerø, 30/582" at bounding box center [172, 394] width 109 height 17
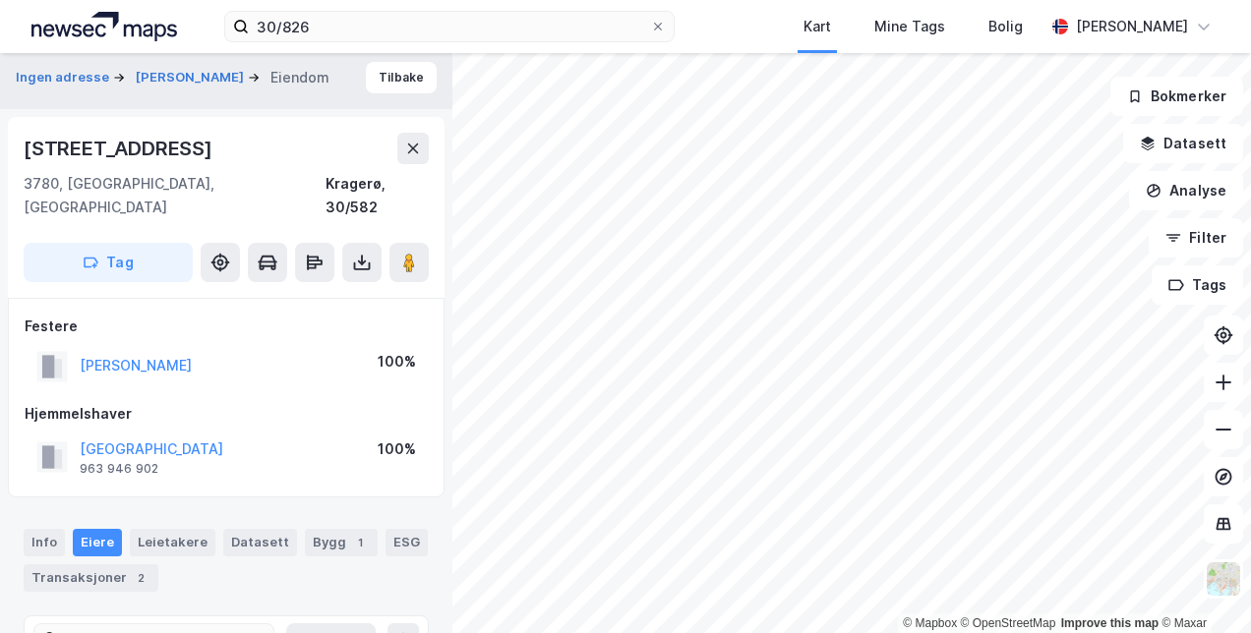
scroll to position [6, 0]
click at [0, 0] on button "[PERSON_NAME]" at bounding box center [0, 0] width 0 height 0
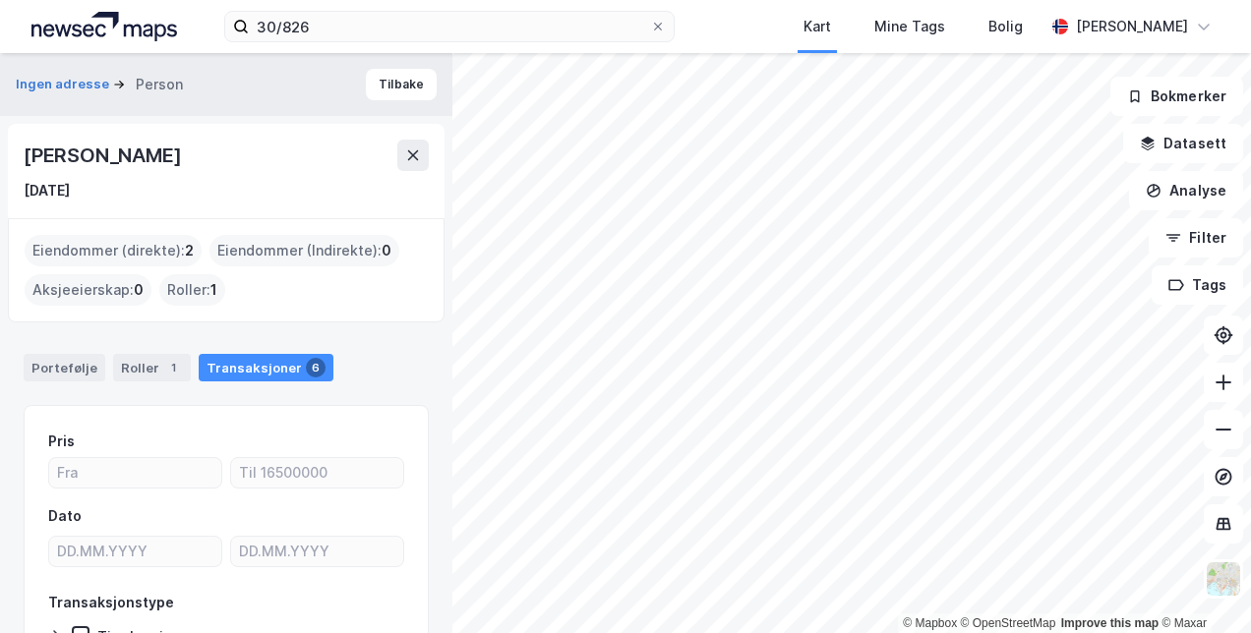
click at [257, 365] on div "Transaksjoner 6" at bounding box center [266, 368] width 135 height 28
click at [333, 464] on input "number" at bounding box center [317, 472] width 172 height 29
drag, startPoint x: 358, startPoint y: 471, endPoint x: 229, endPoint y: 467, distance: 128.8
click at [231, 468] on input "number" at bounding box center [317, 472] width 172 height 29
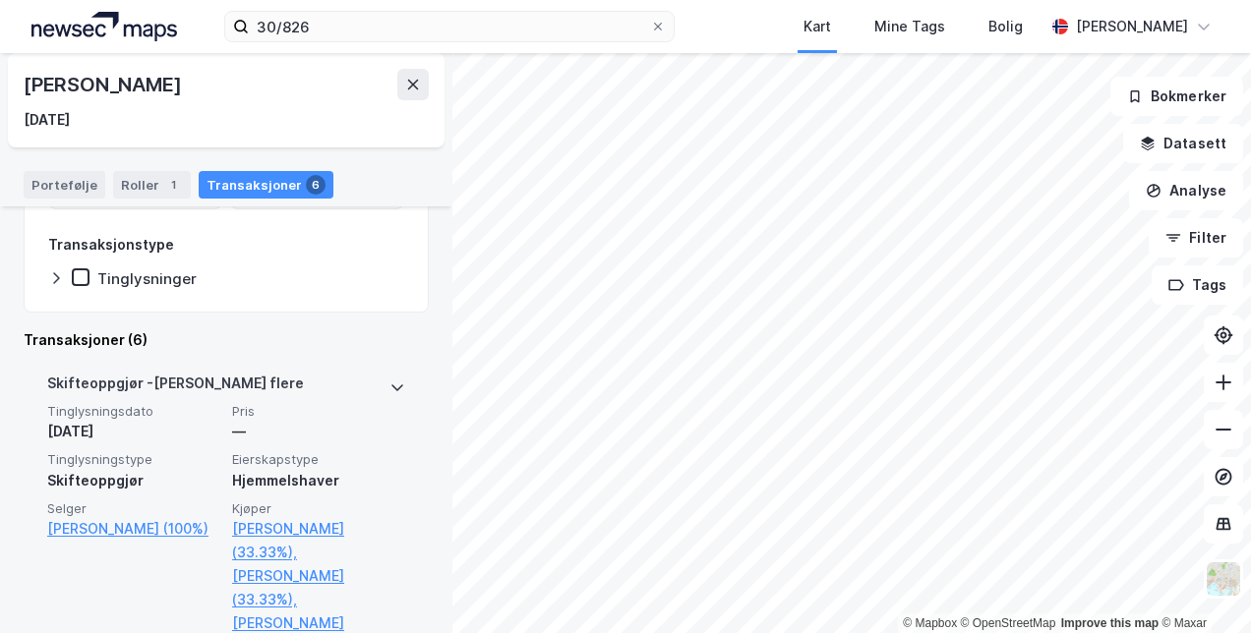
scroll to position [336, 0]
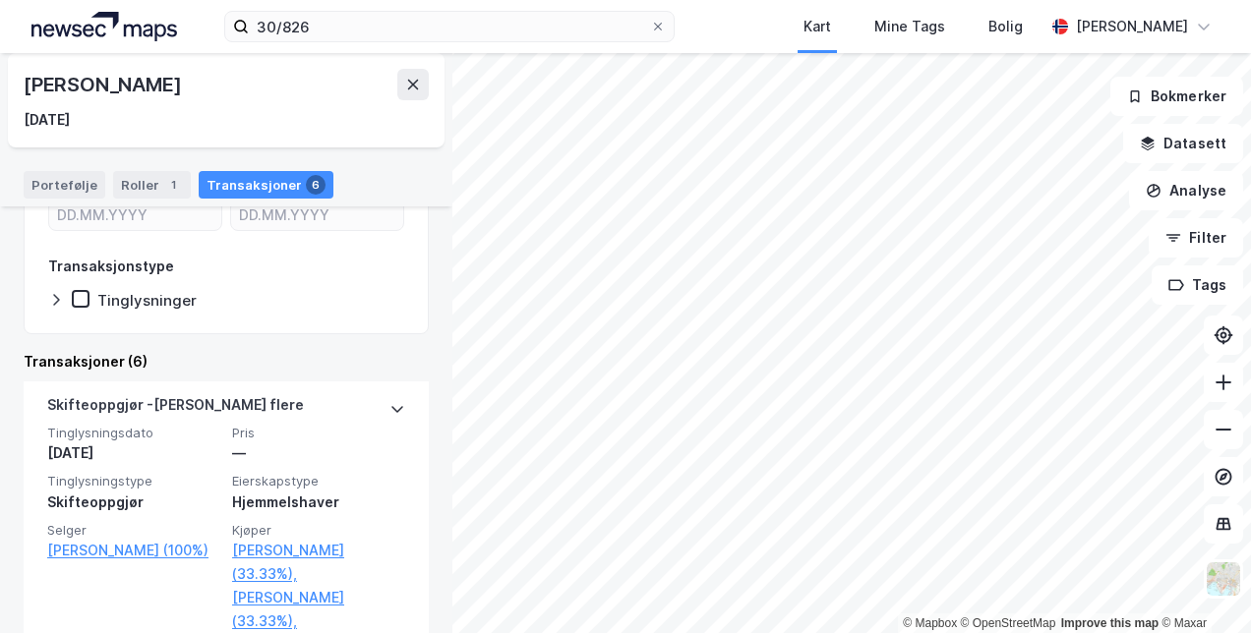
click at [89, 301] on div "Tinglysninger" at bounding box center [134, 300] width 125 height 20
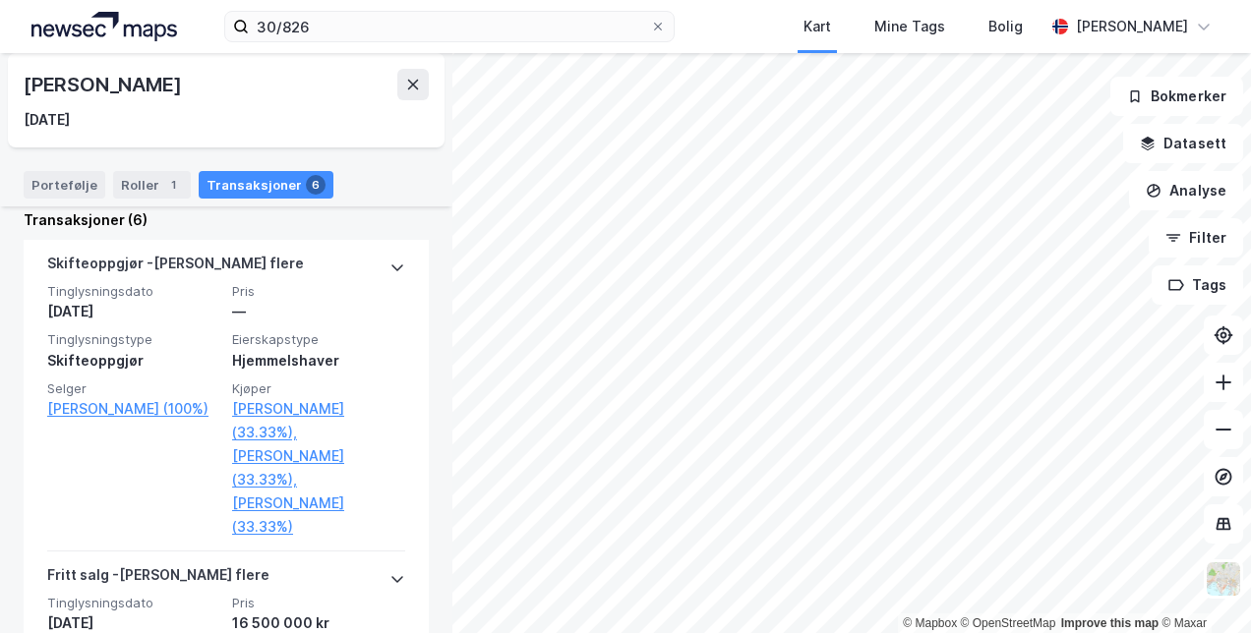
scroll to position [495, 0]
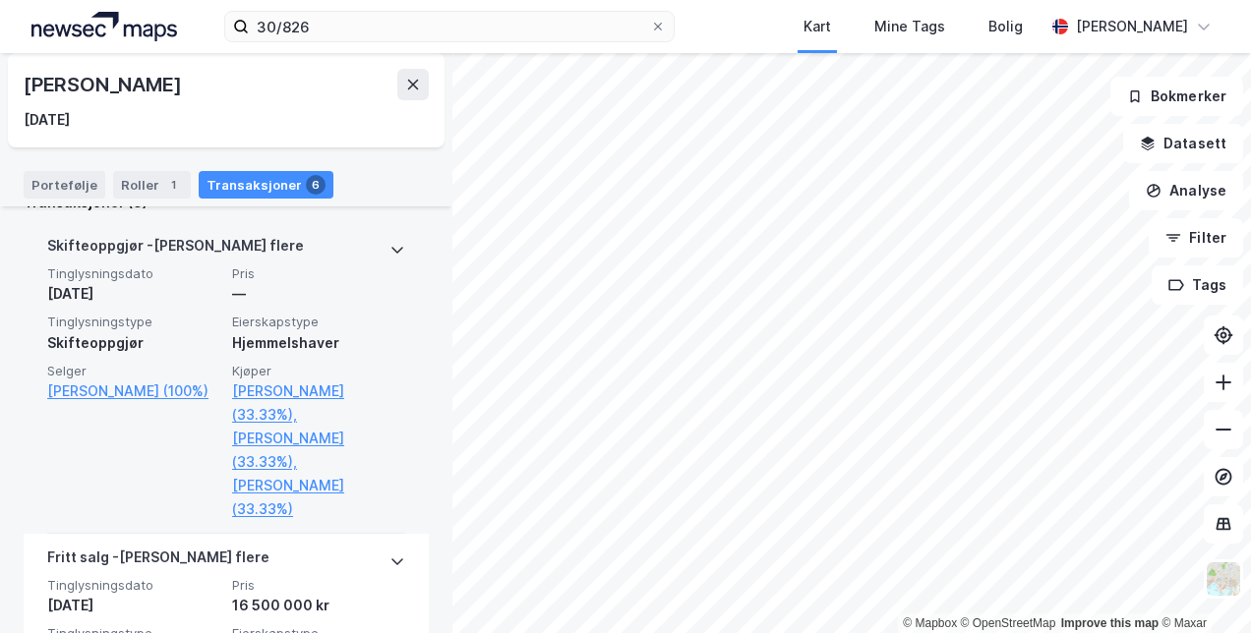
click at [389, 247] on icon at bounding box center [397, 250] width 16 height 16
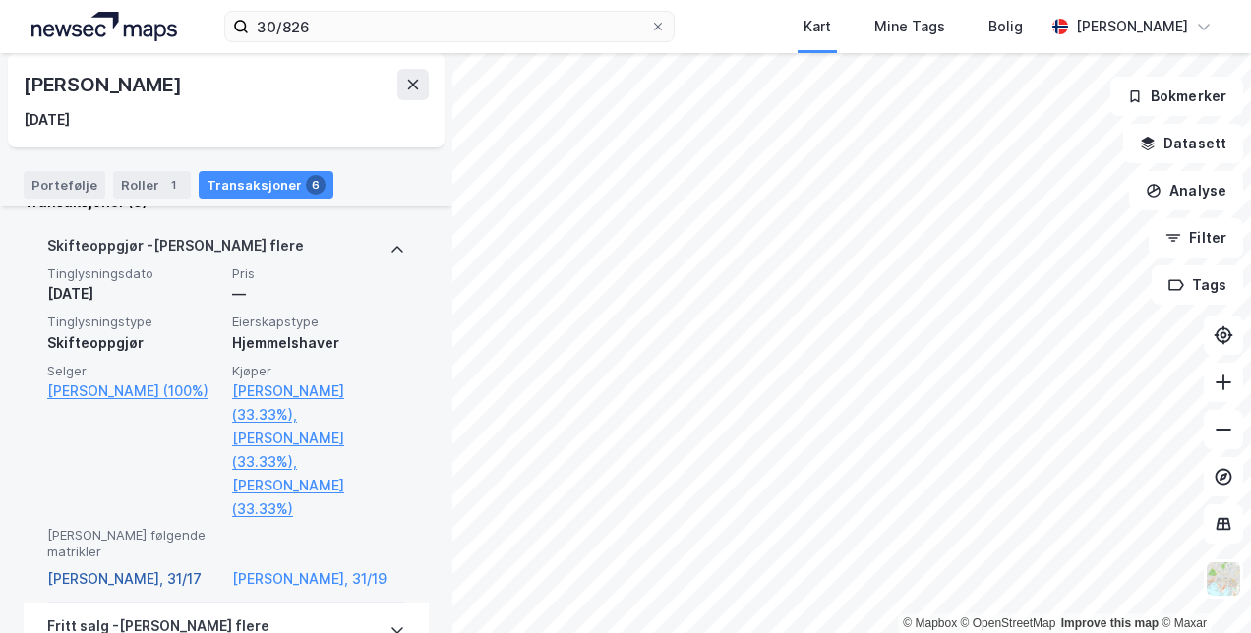
click at [123, 567] on link "[PERSON_NAME], 31/17" at bounding box center [133, 579] width 173 height 24
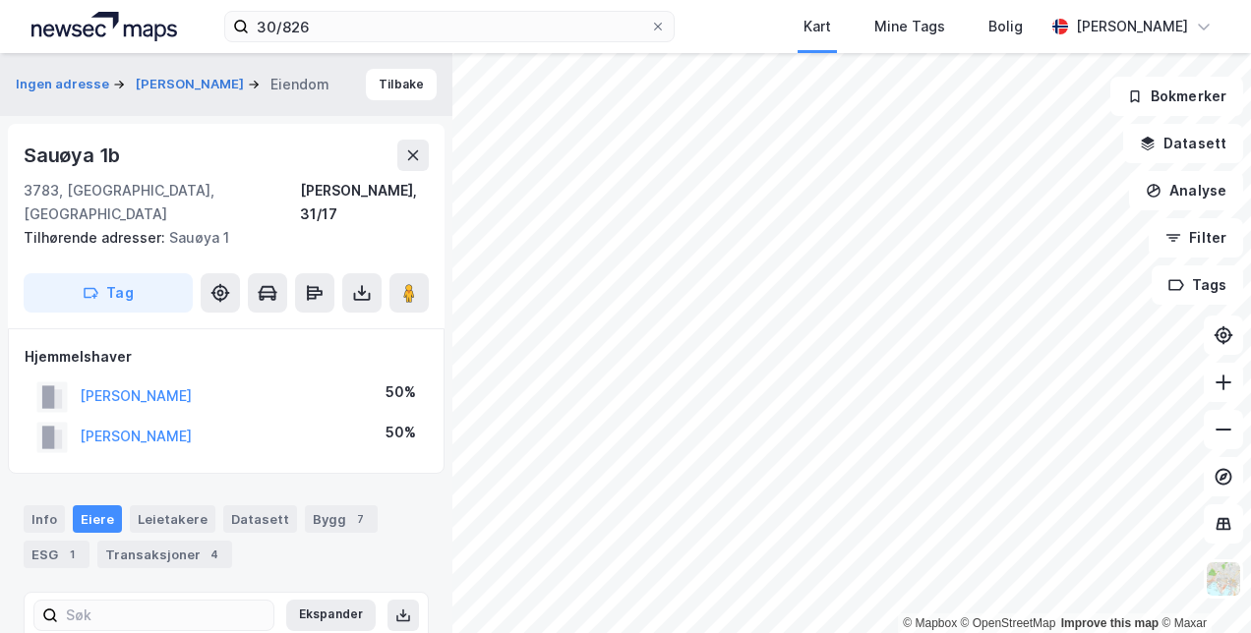
scroll to position [157, 0]
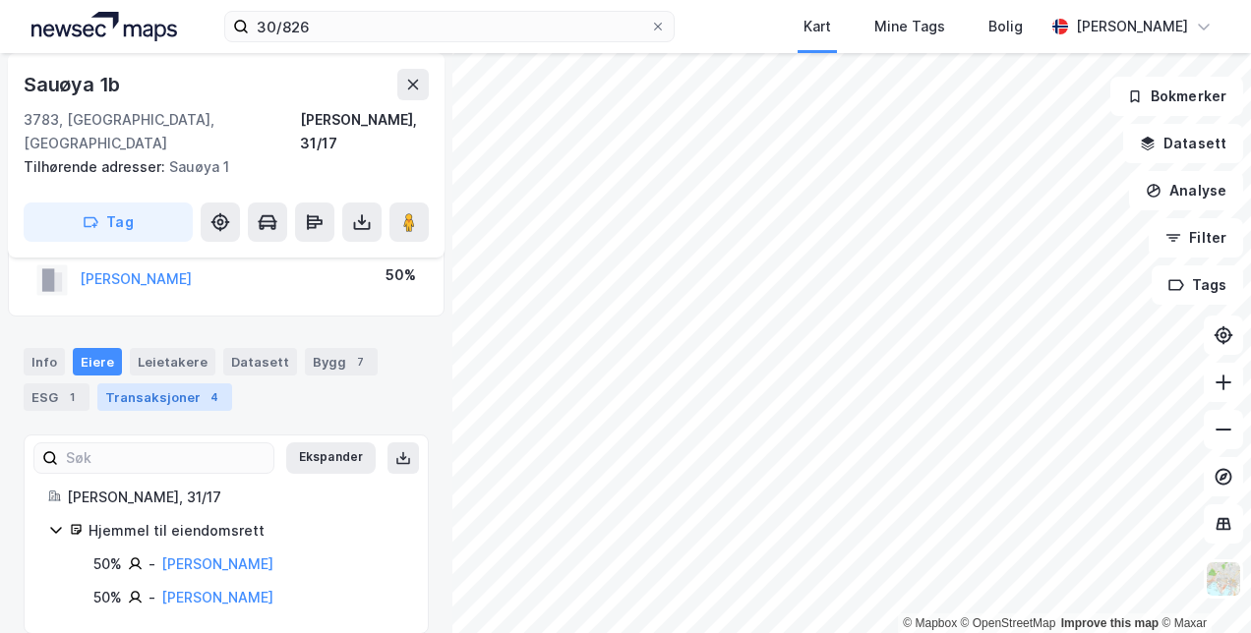
click at [157, 383] on div "Transaksjoner 4" at bounding box center [164, 397] width 135 height 28
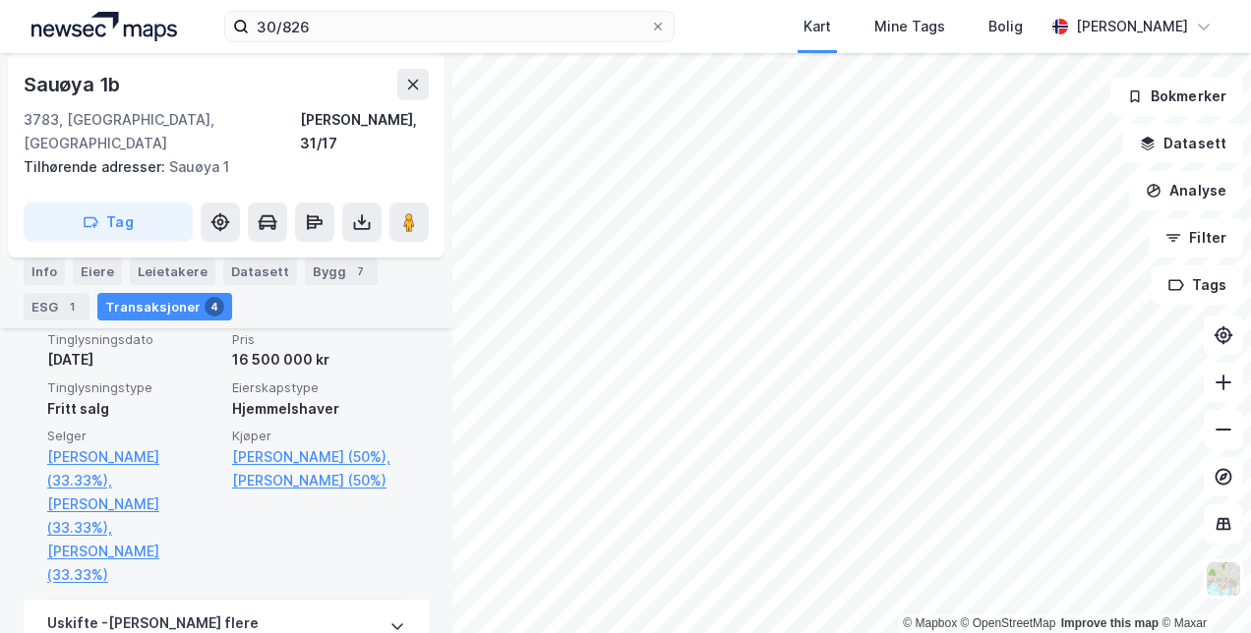
scroll to position [793, 0]
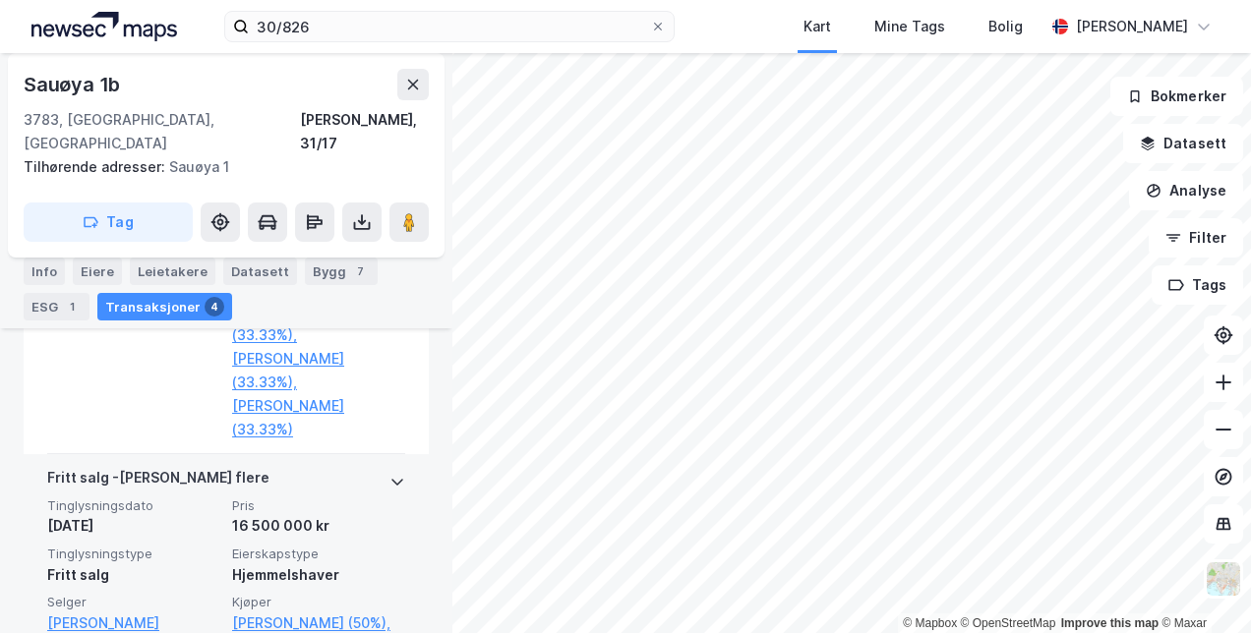
click at [389, 466] on div at bounding box center [397, 481] width 16 height 31
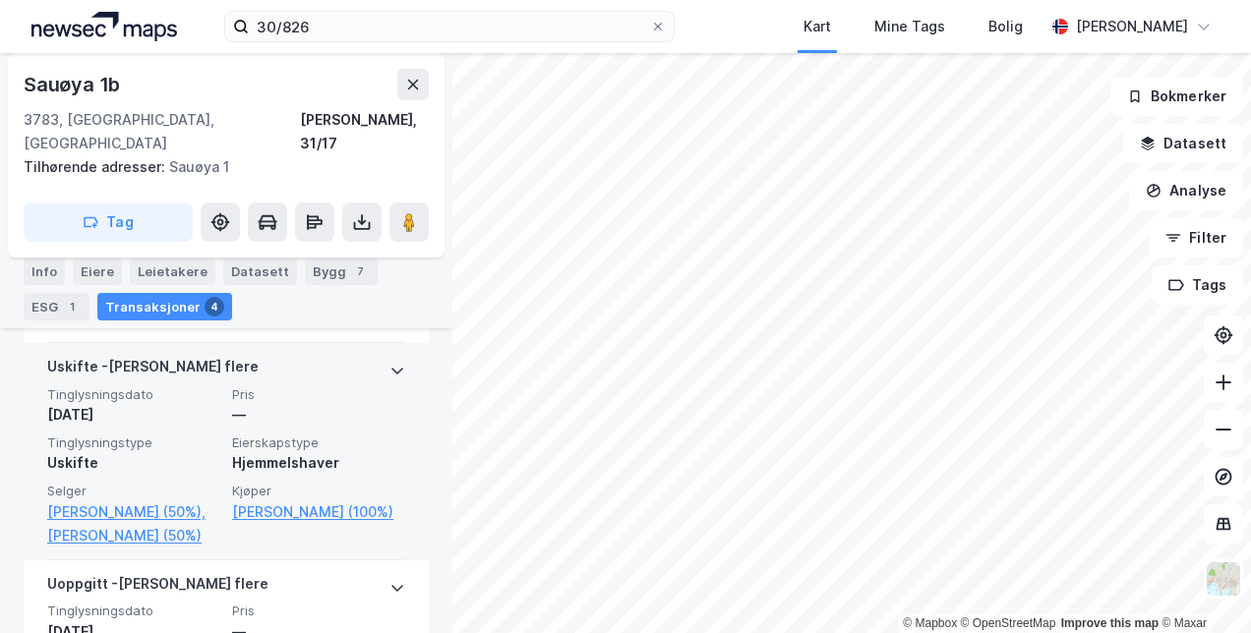
scroll to position [1187, 0]
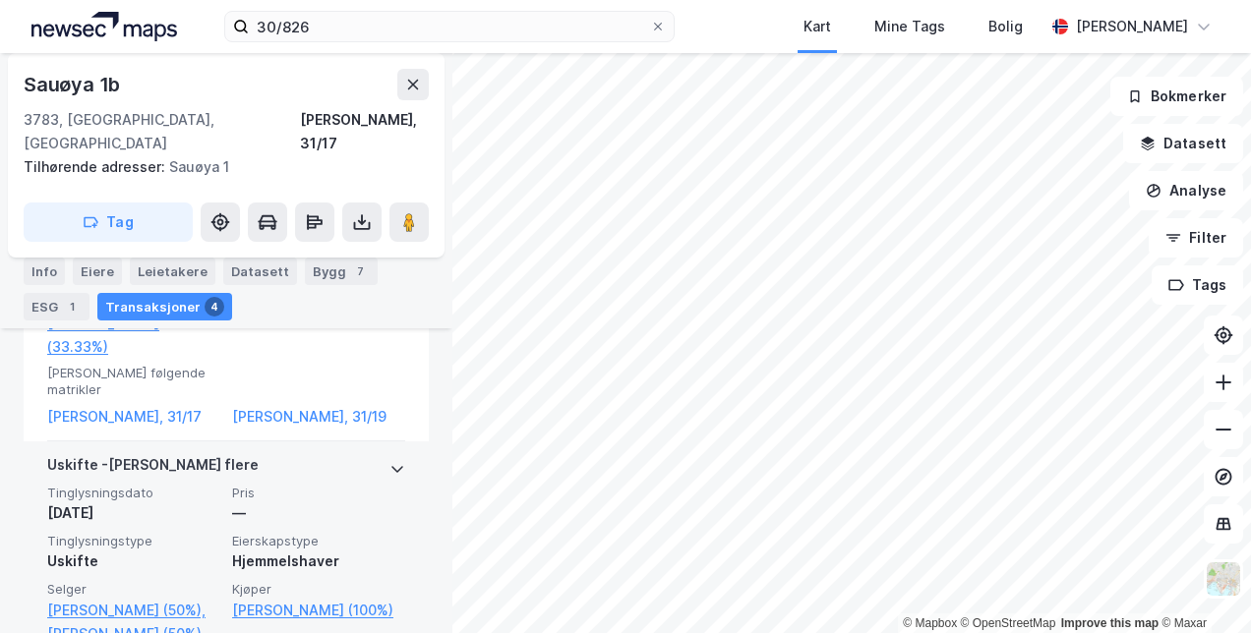
click at [391, 466] on icon at bounding box center [397, 469] width 12 height 7
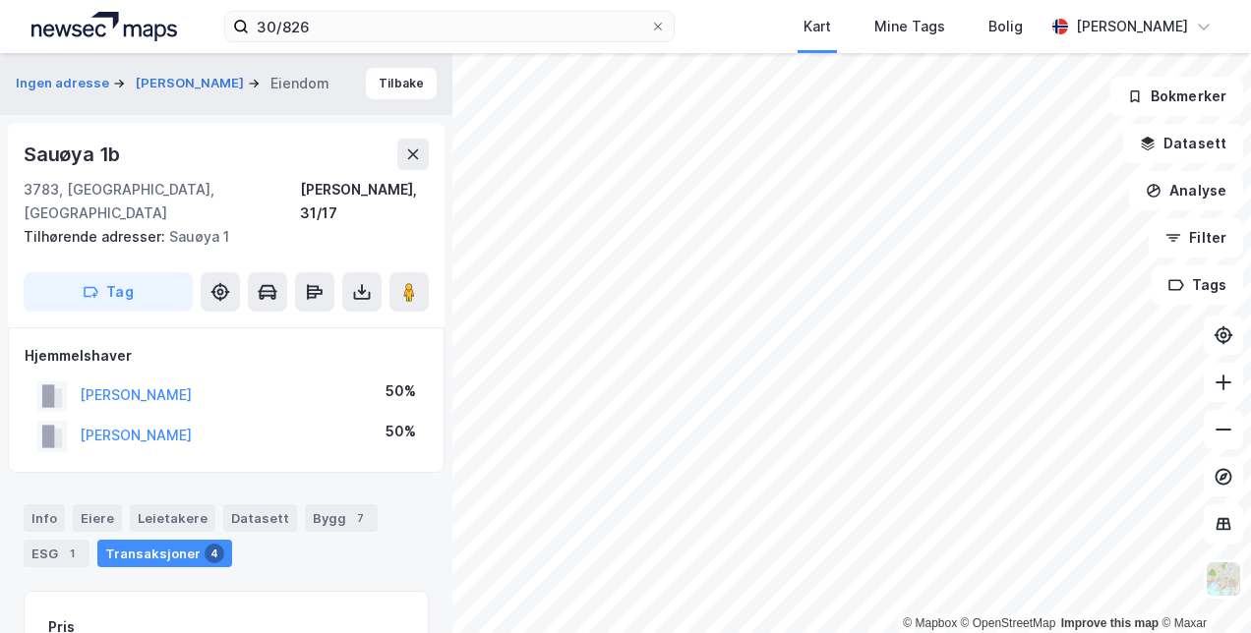
scroll to position [0, 0]
click at [0, 0] on button "[PERSON_NAME]" at bounding box center [0, 0] width 0 height 0
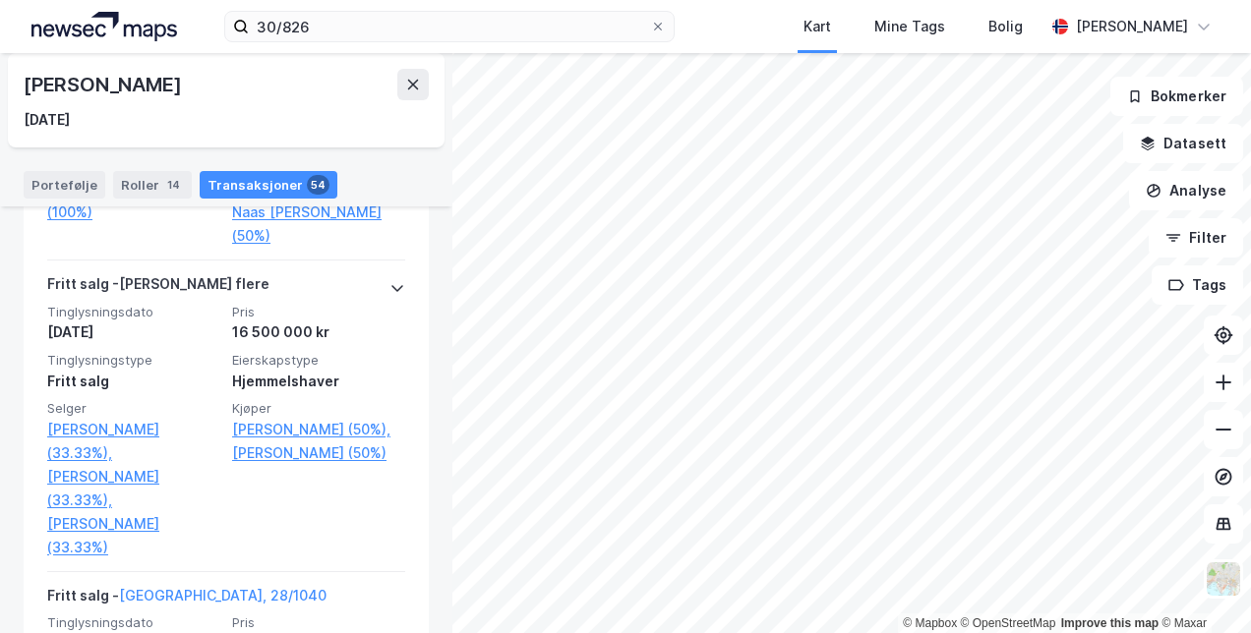
scroll to position [3645, 0]
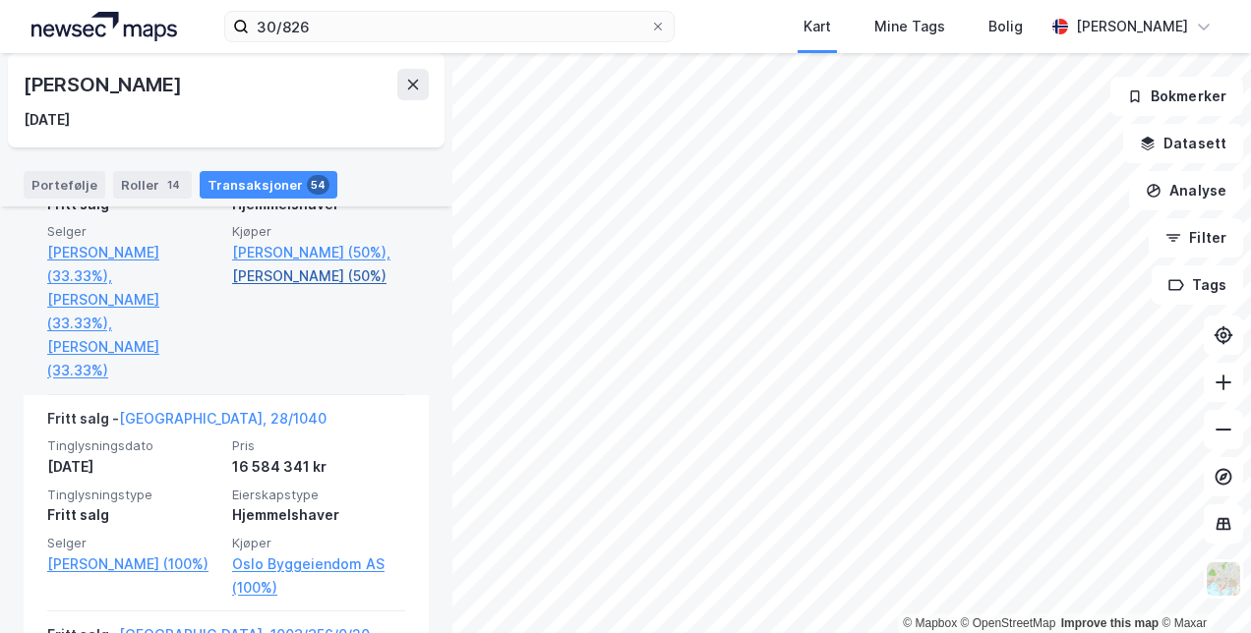
click at [270, 271] on link "[PERSON_NAME] (50%)" at bounding box center [318, 276] width 173 height 24
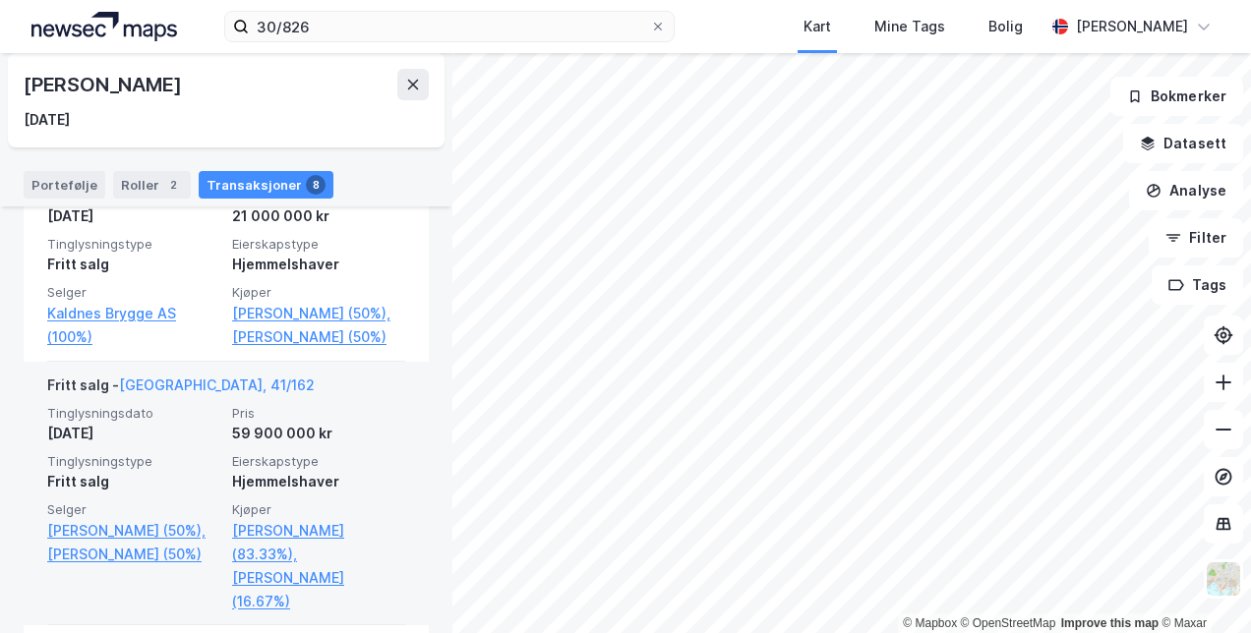
scroll to position [983, 0]
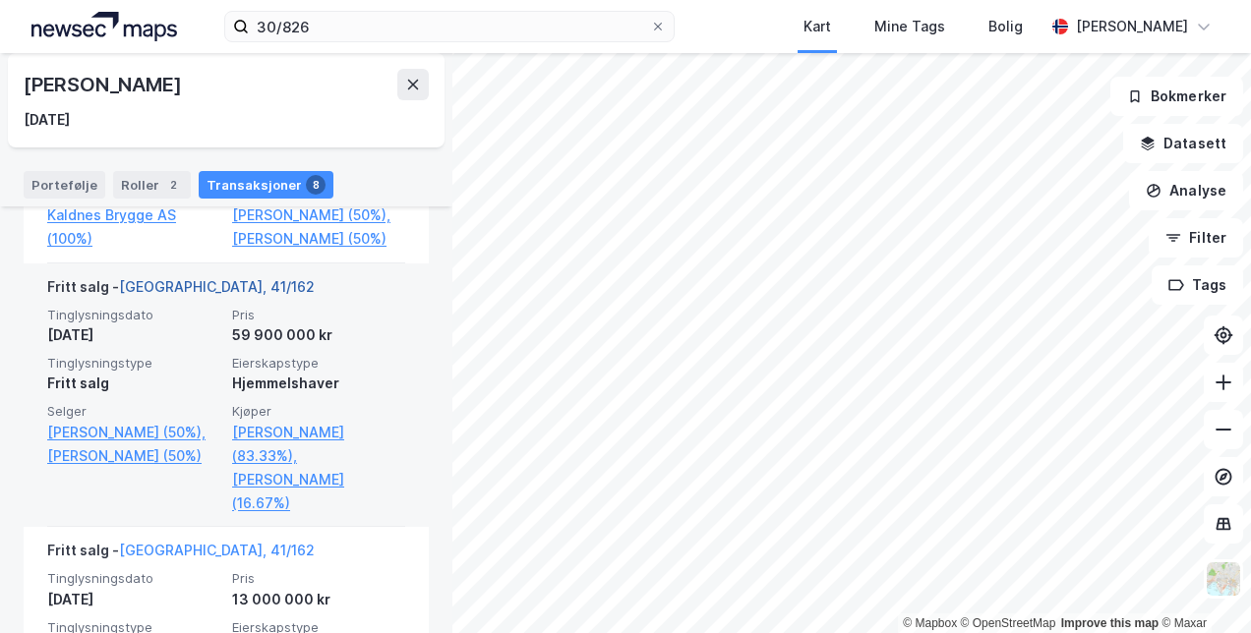
click at [179, 278] on link "[GEOGRAPHIC_DATA], 41/162" at bounding box center [217, 286] width 196 height 17
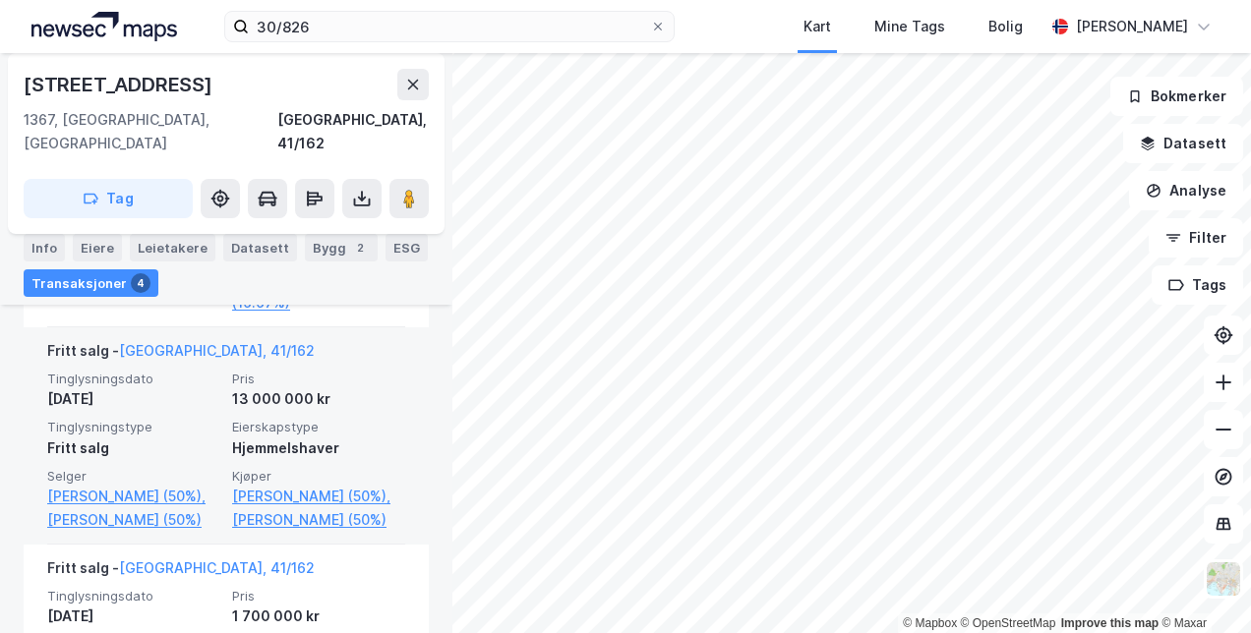
scroll to position [868, 0]
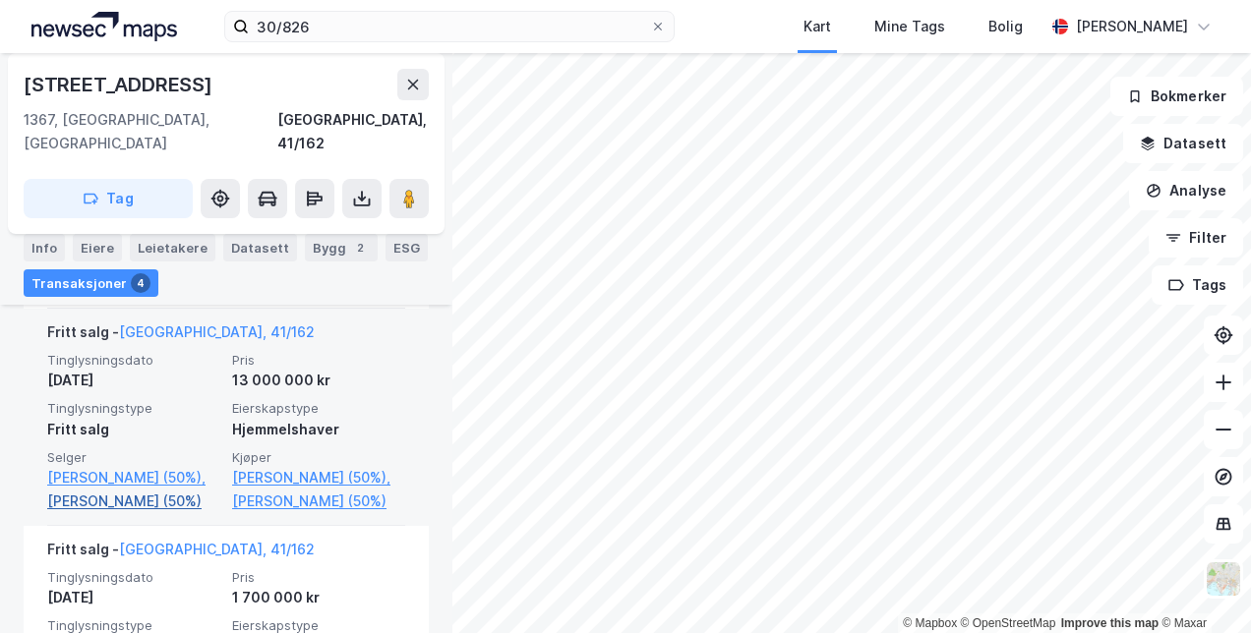
click at [87, 495] on link "[PERSON_NAME] (50%)" at bounding box center [133, 502] width 173 height 24
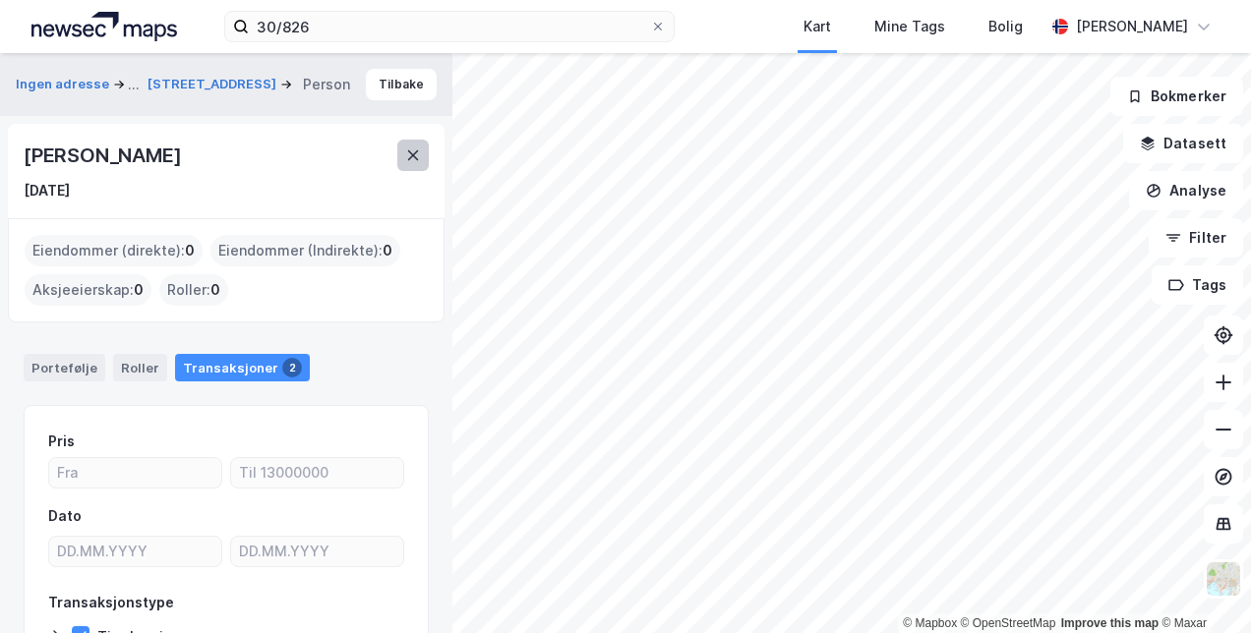
click at [409, 162] on icon at bounding box center [413, 155] width 16 height 16
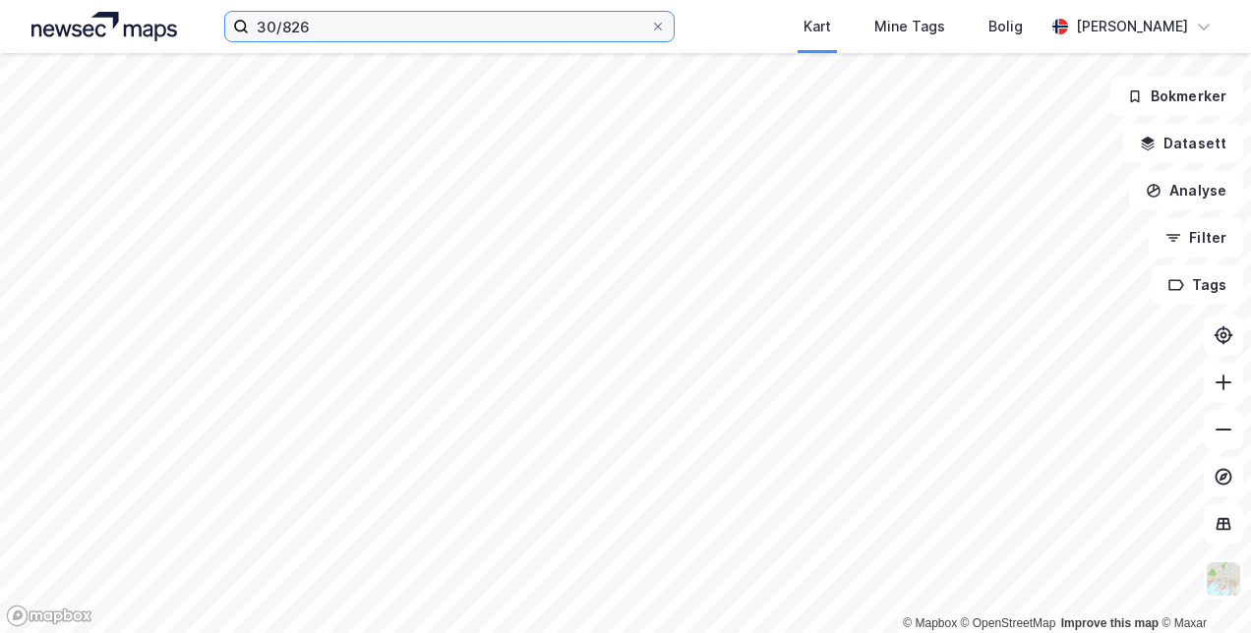
click at [336, 20] on input "30/826" at bounding box center [449, 26] width 400 height 29
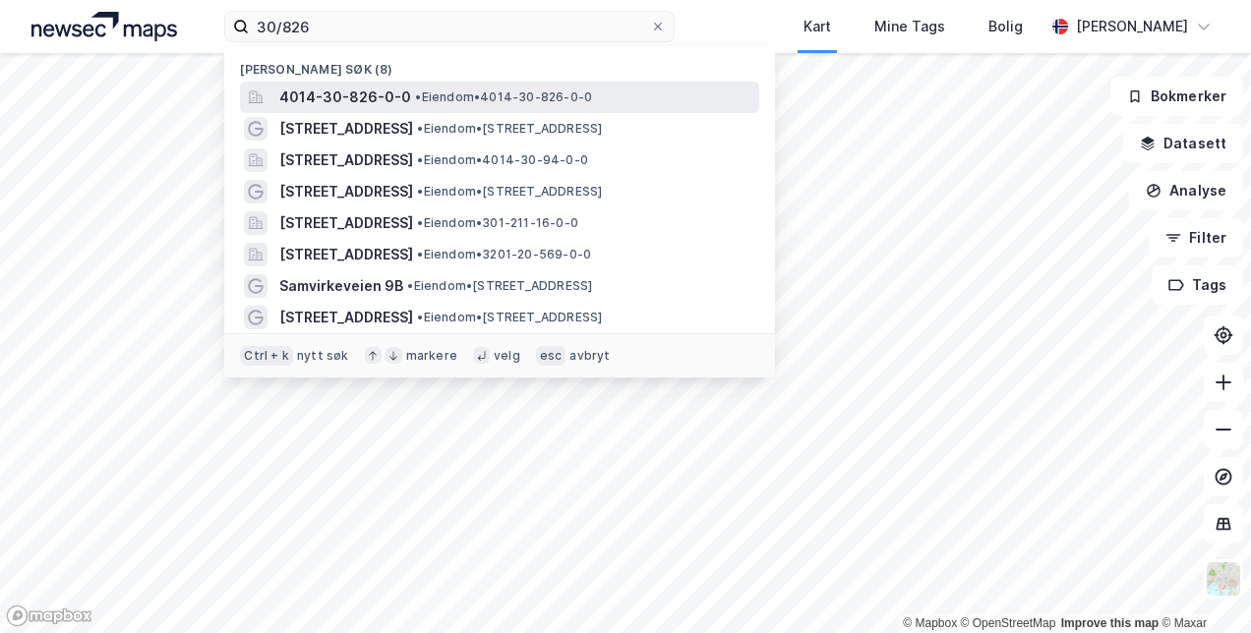
click at [415, 96] on span "•" at bounding box center [418, 96] width 6 height 15
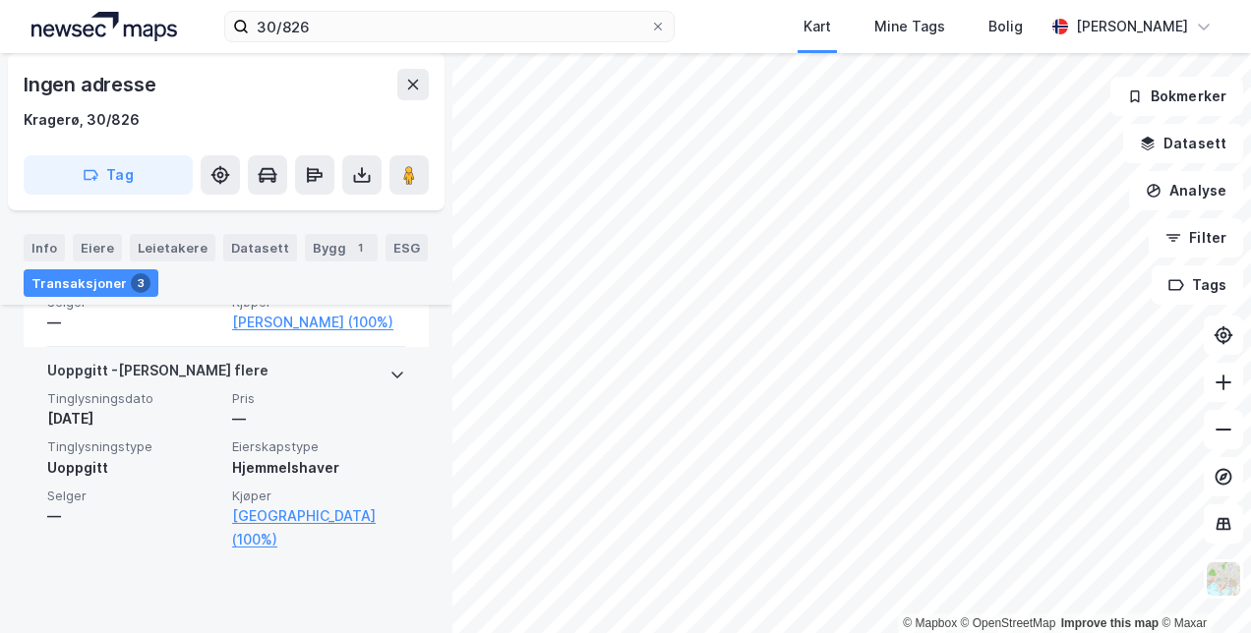
scroll to position [527, 0]
